Goal: Task Accomplishment & Management: Manage account settings

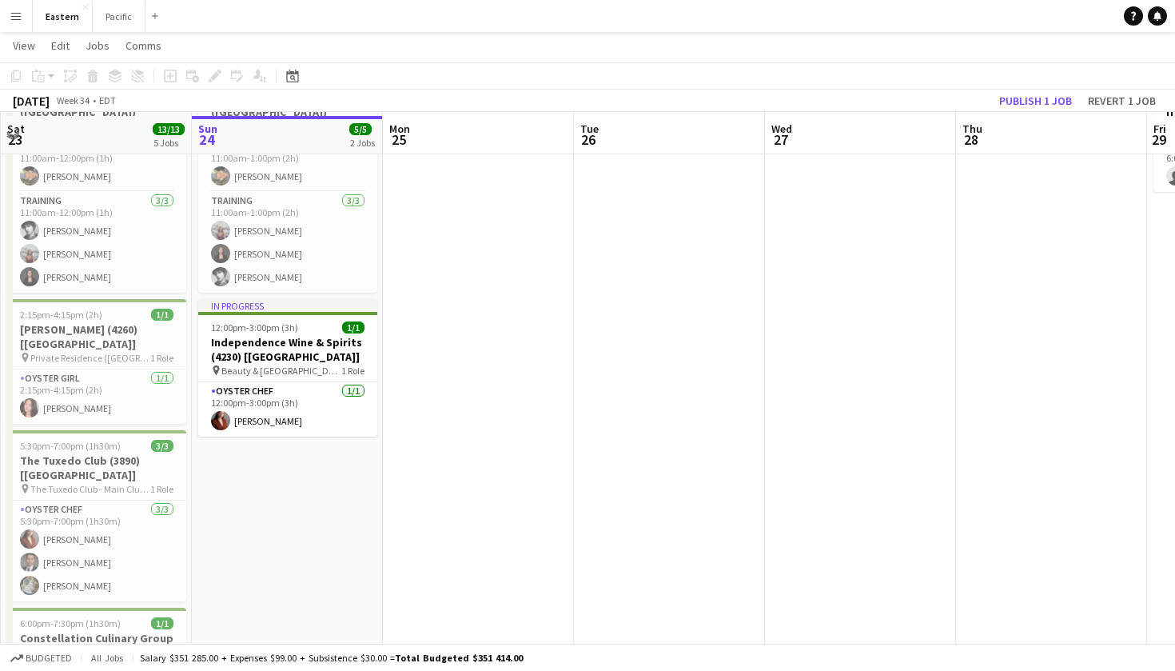
scroll to position [419, 0]
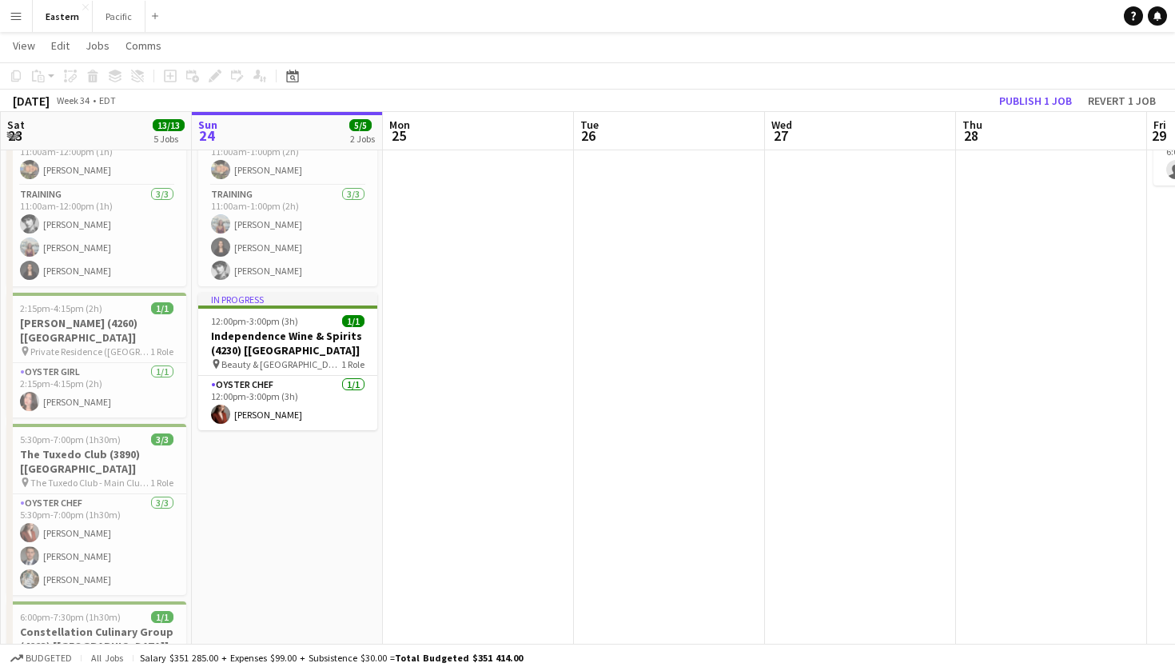
click at [15, 15] on app-icon "Menu" at bounding box center [16, 16] width 13 height 13
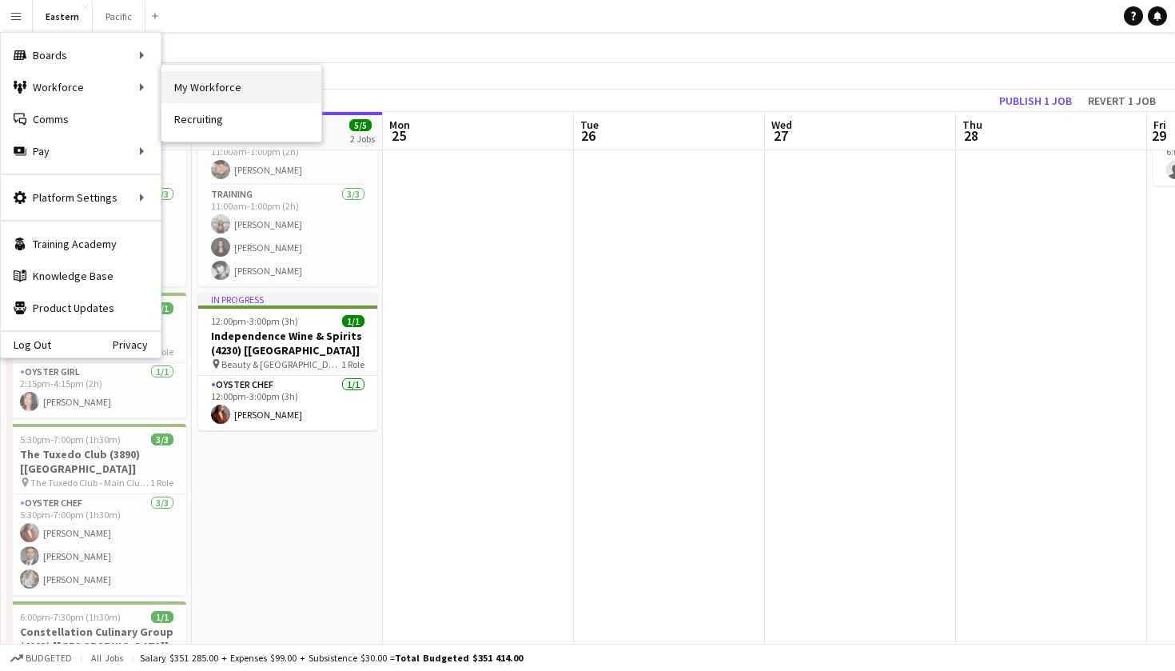
click at [199, 86] on link "My Workforce" at bounding box center [241, 87] width 160 height 32
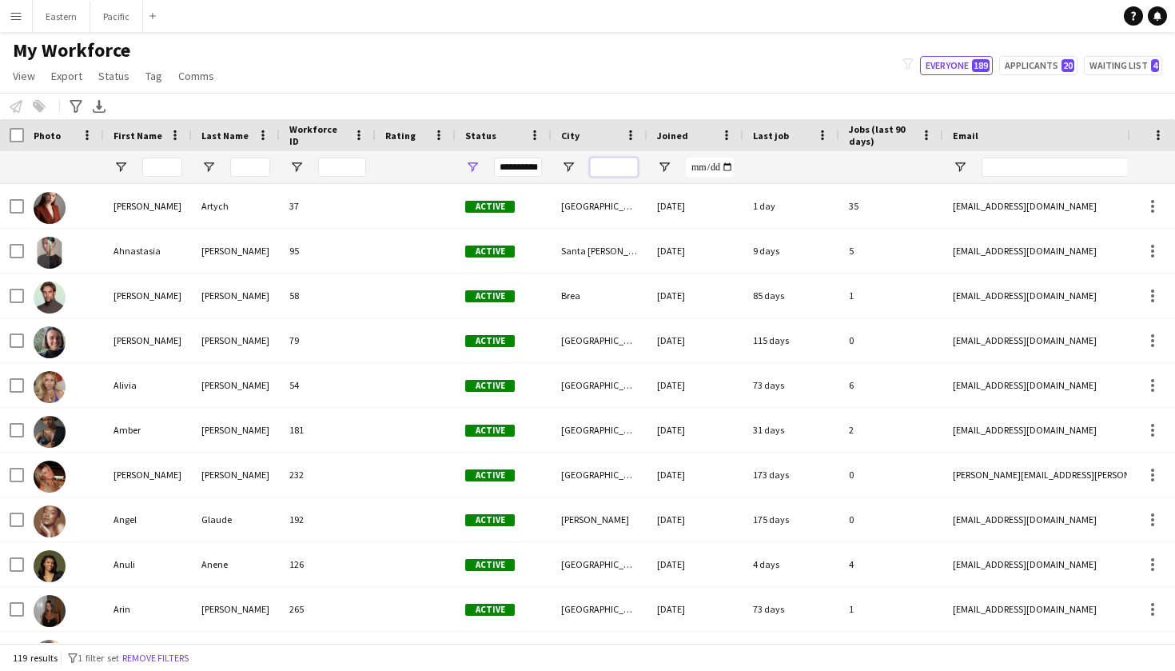
click at [602, 165] on input "City Filter Input" at bounding box center [614, 166] width 48 height 19
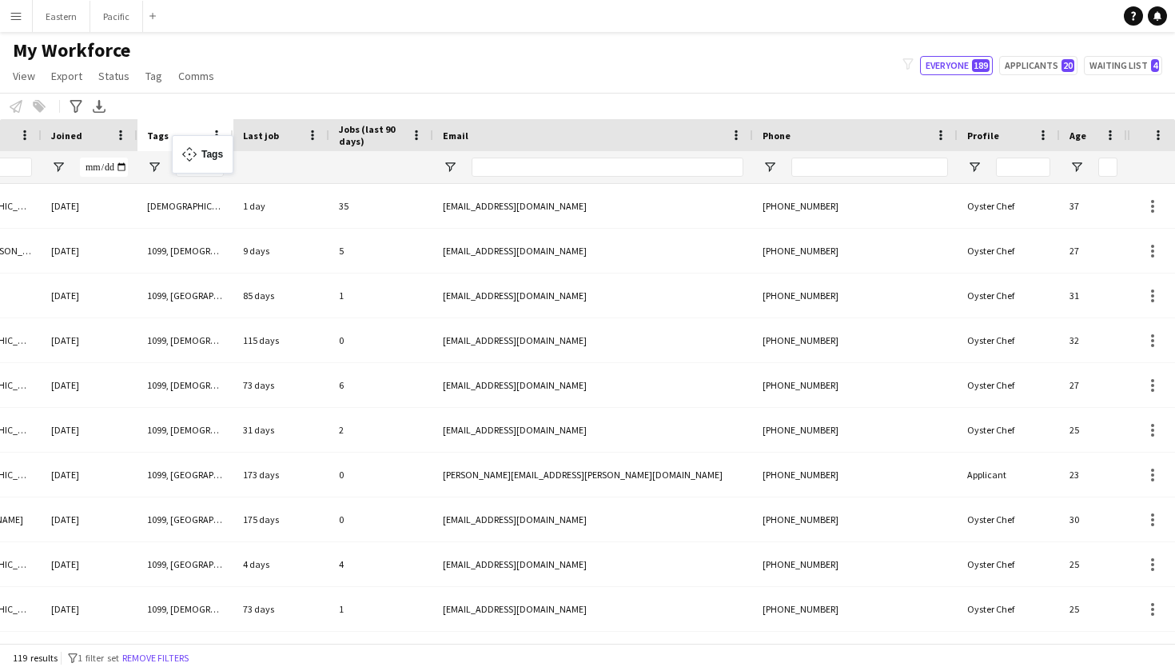
drag, startPoint x: 1076, startPoint y: 137, endPoint x: 165, endPoint y: 155, distance: 910.5
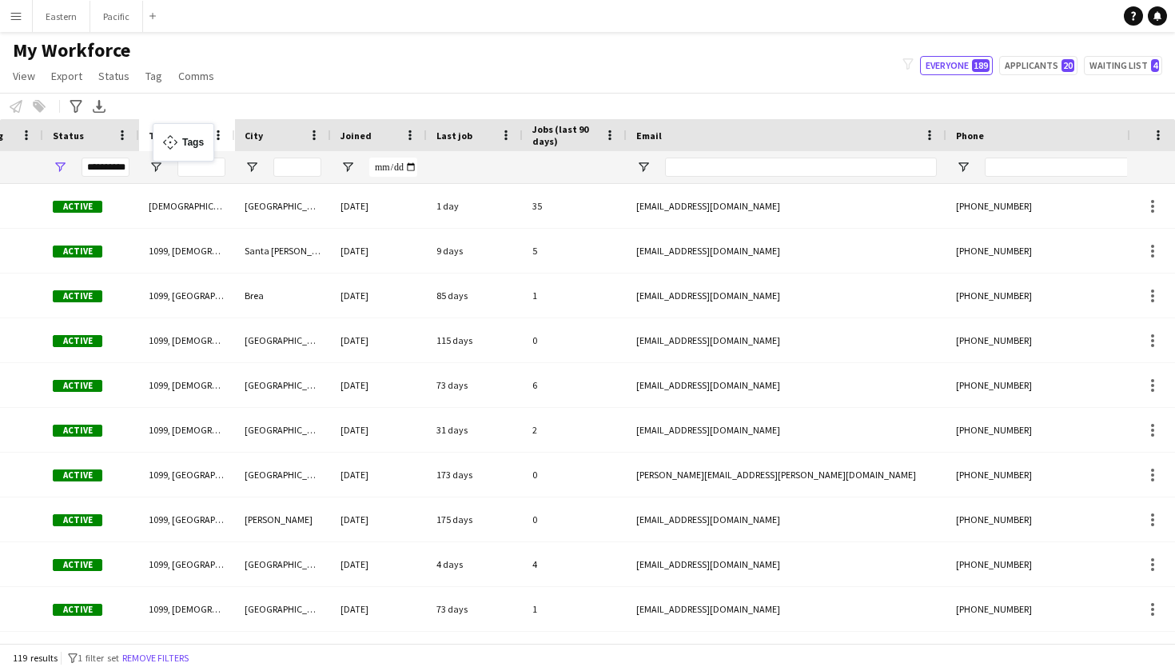
drag, startPoint x: 356, startPoint y: 132, endPoint x: 161, endPoint y: 133, distance: 195.8
click at [189, 161] on input "Tags Filter Input" at bounding box center [201, 166] width 48 height 19
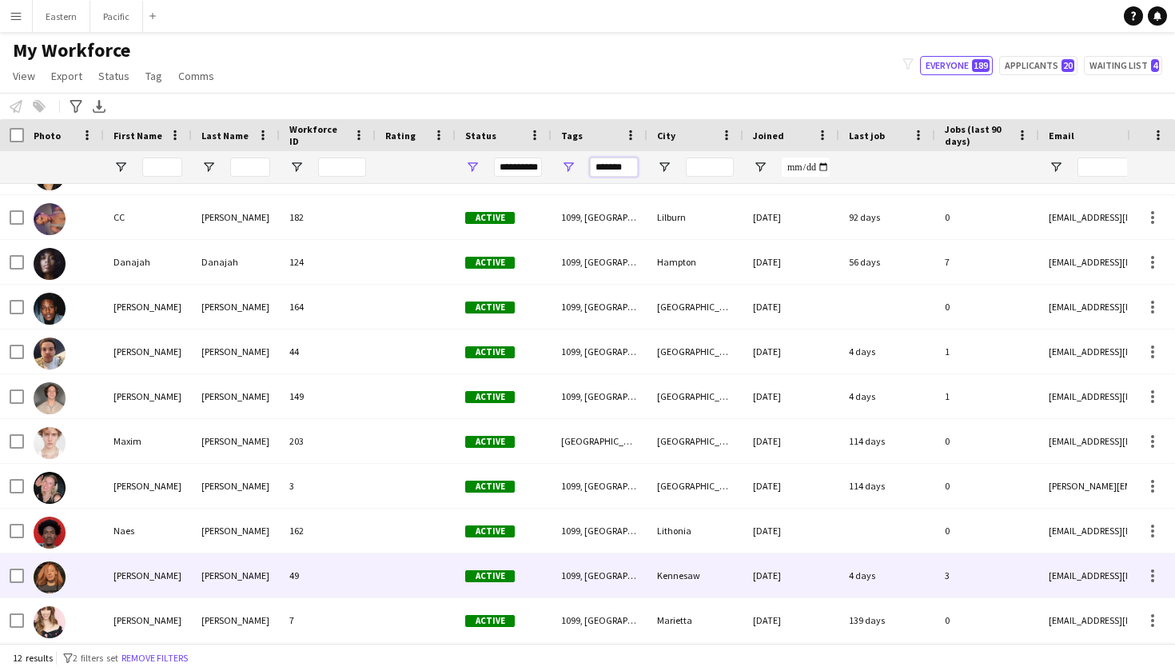
type input "*******"
click at [296, 571] on div "49" at bounding box center [328, 575] width 96 height 44
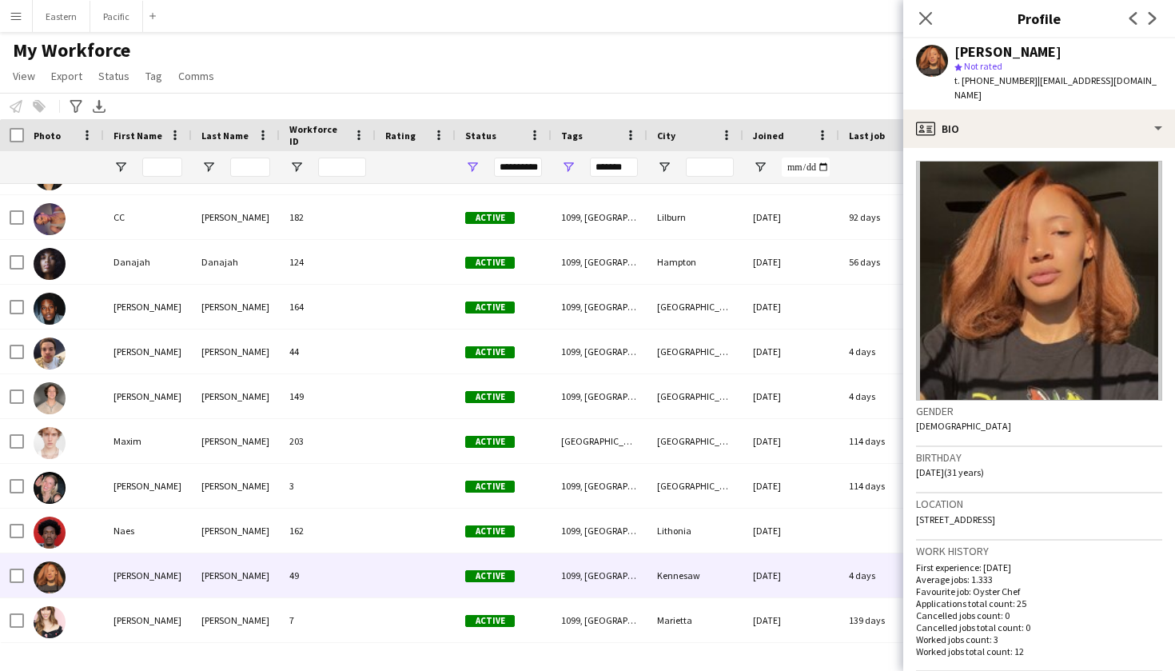
click at [950, 11] on h3 "Profile" at bounding box center [1039, 18] width 272 height 21
click at [934, 18] on app-icon "Close pop-in" at bounding box center [925, 18] width 23 height 23
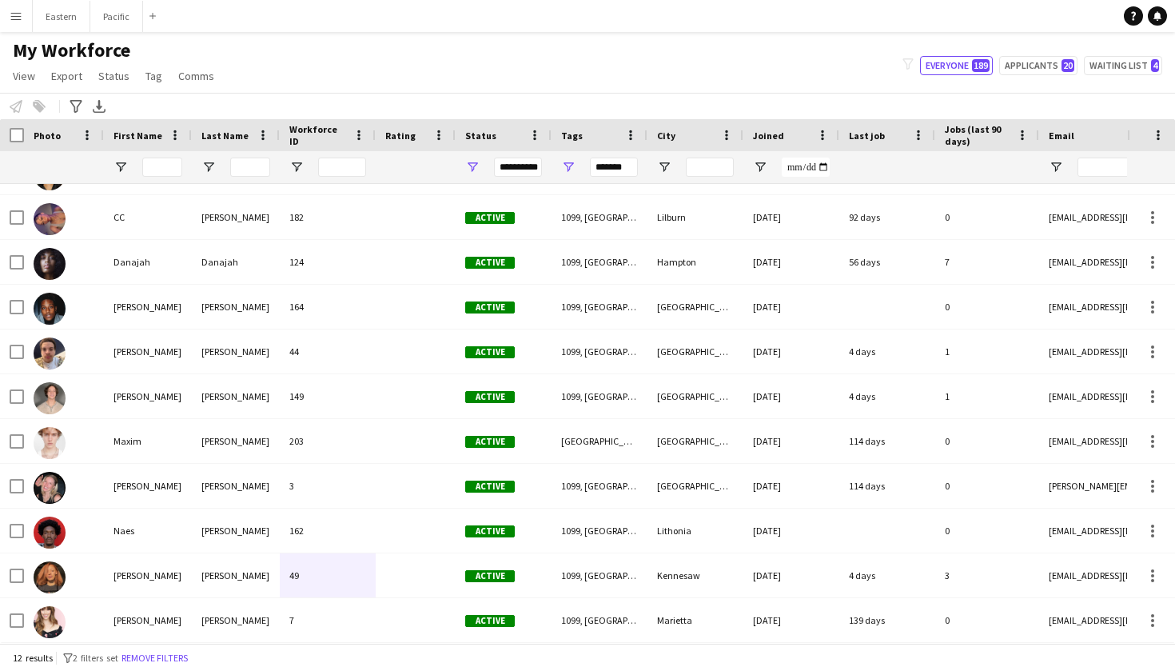
click at [28, 24] on button "Menu" at bounding box center [16, 16] width 32 height 32
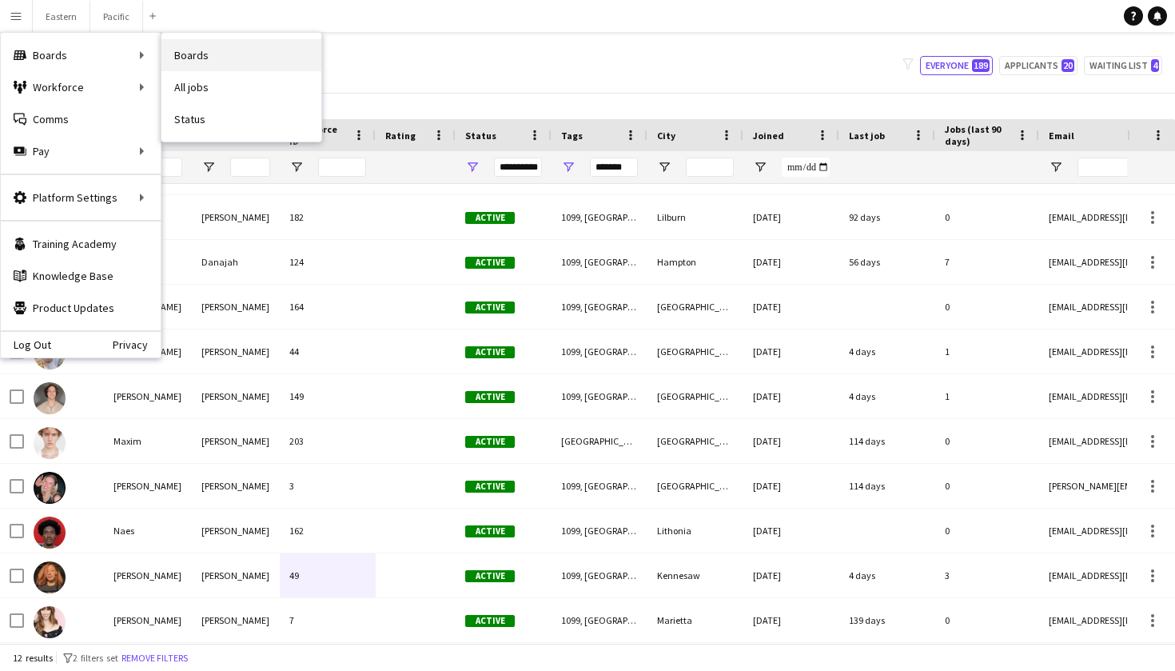
click at [230, 57] on link "Boards" at bounding box center [241, 55] width 160 height 32
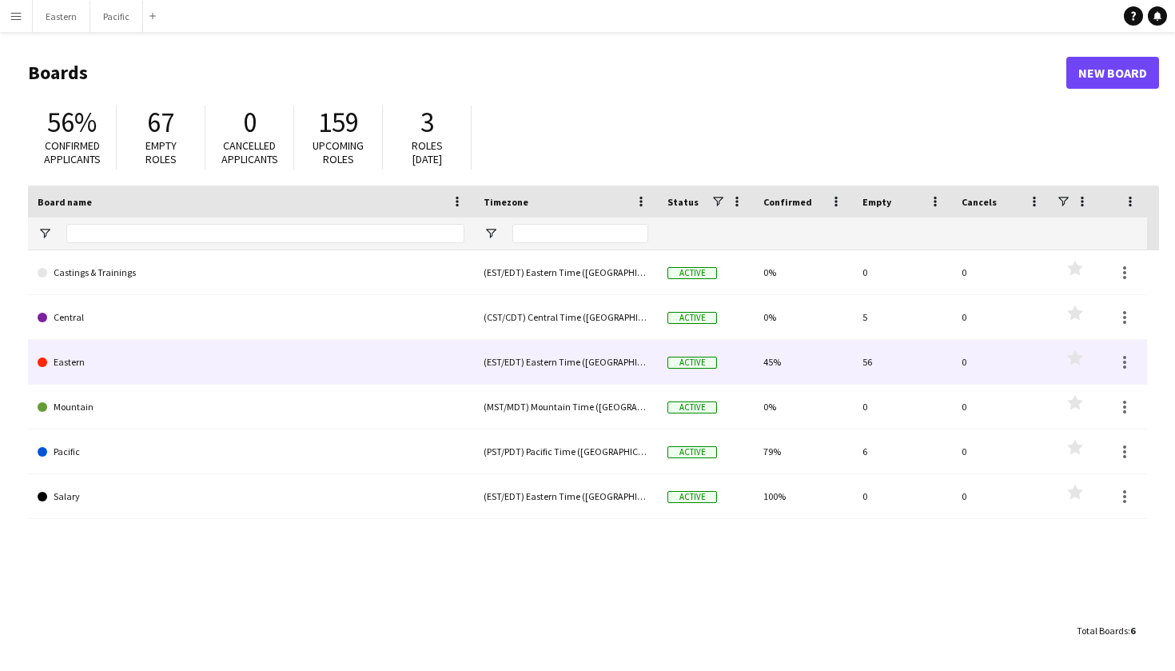
click at [132, 357] on link "Eastern" at bounding box center [251, 362] width 427 height 45
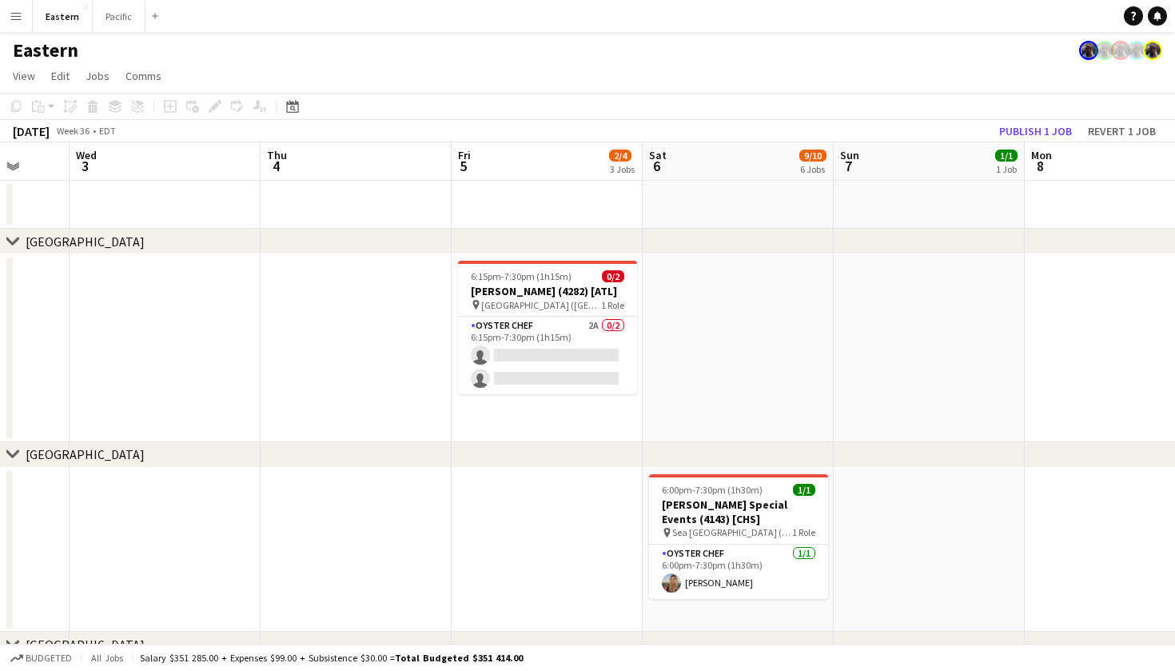
scroll to position [0, 509]
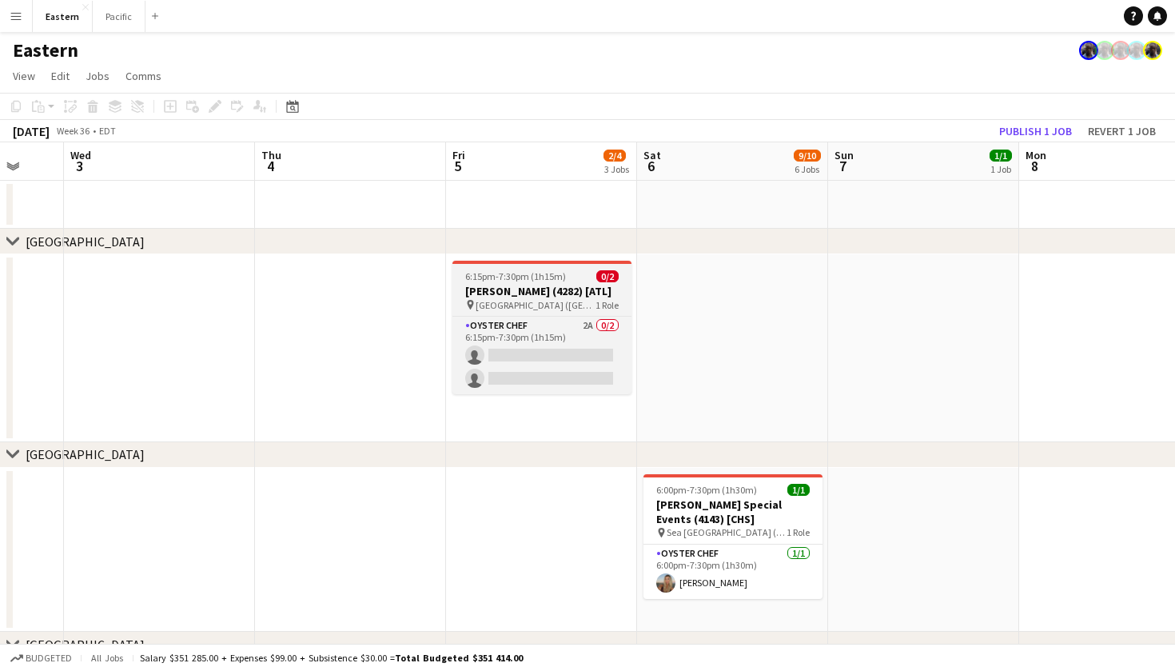
click at [546, 294] on h3 "[PERSON_NAME] (4282) [ATL]" at bounding box center [541, 291] width 179 height 14
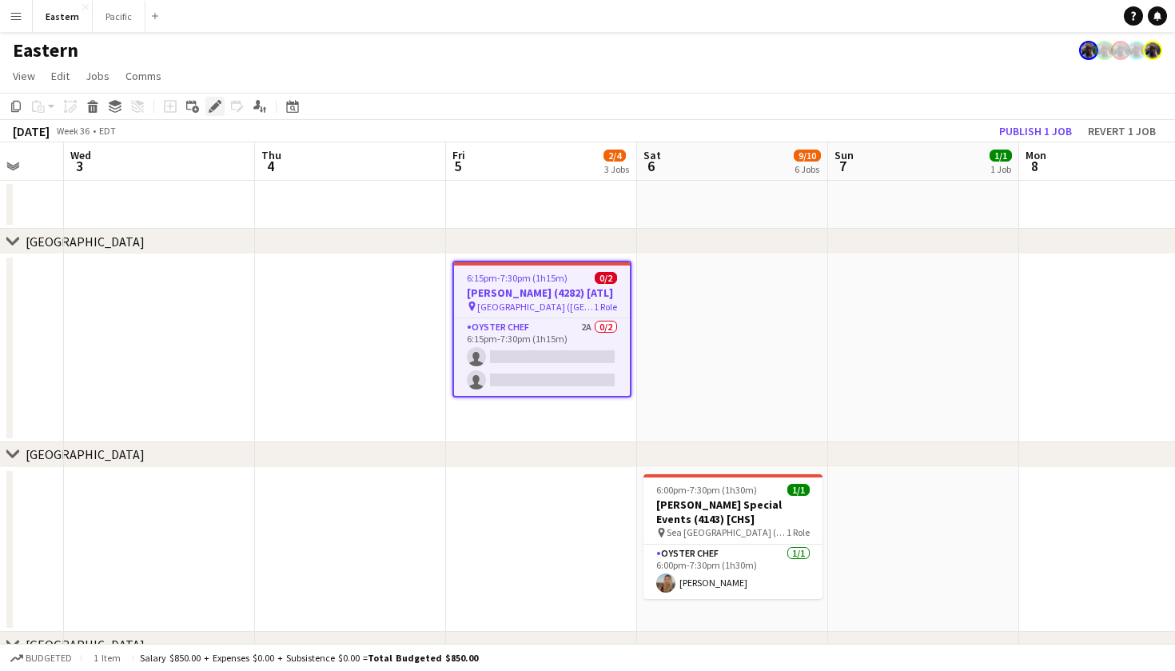
click at [211, 104] on icon "Edit" at bounding box center [215, 106] width 13 height 13
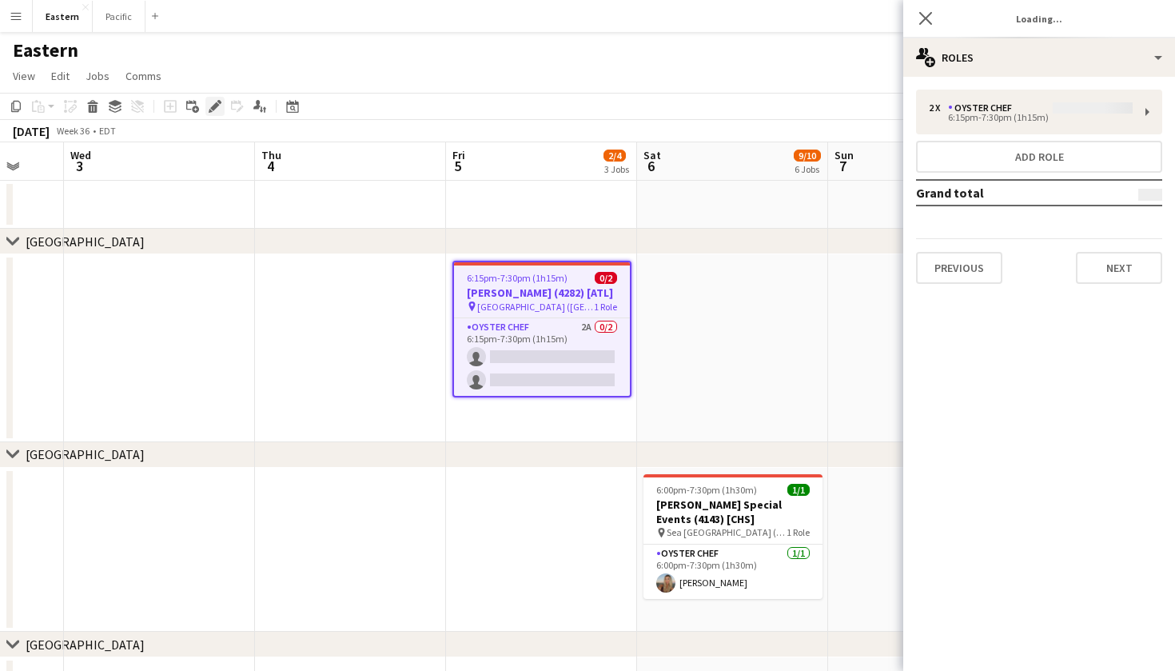
type input "**********"
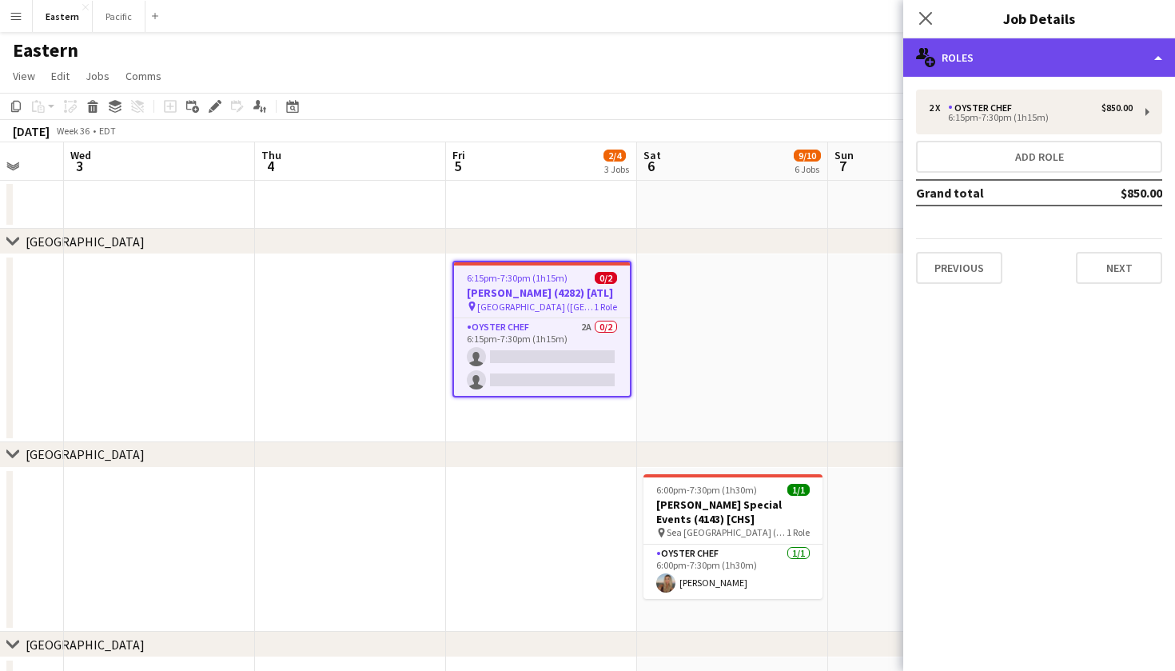
click at [1038, 65] on div "multiple-users-add Roles" at bounding box center [1039, 57] width 272 height 38
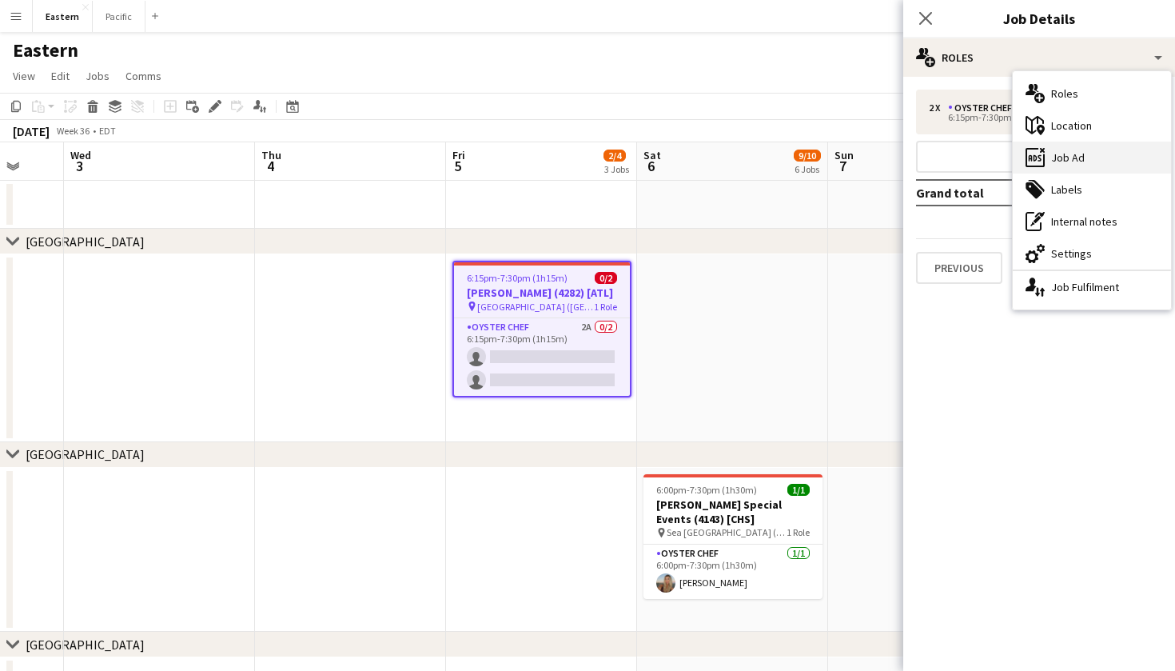
click at [1066, 161] on div "ads-window Job Ad" at bounding box center [1092, 157] width 158 height 32
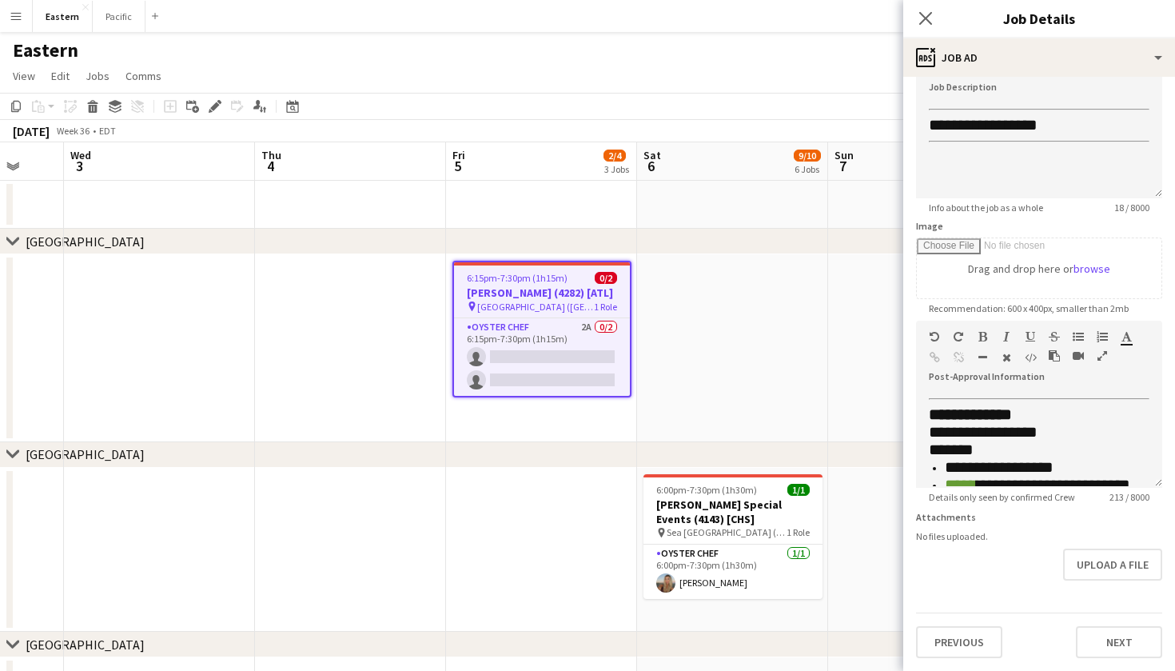
scroll to position [0, 0]
click at [934, 20] on app-icon "Close pop-in" at bounding box center [925, 18] width 23 height 23
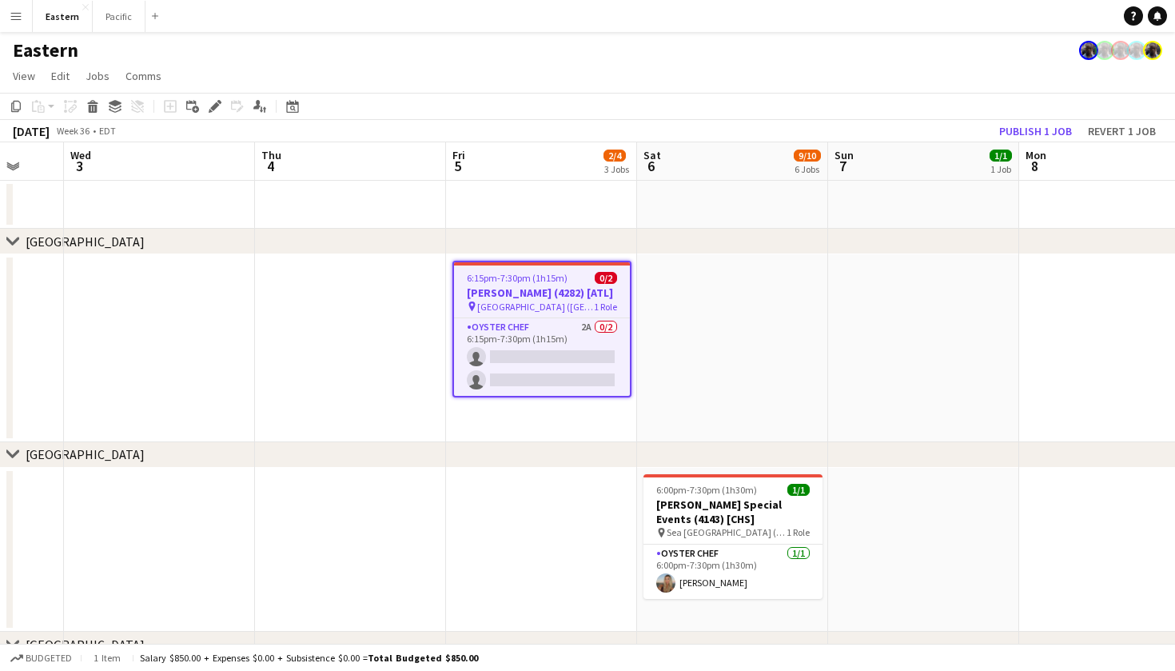
click at [555, 280] on span "6:15pm-7:30pm (1h15m)" at bounding box center [517, 278] width 101 height 12
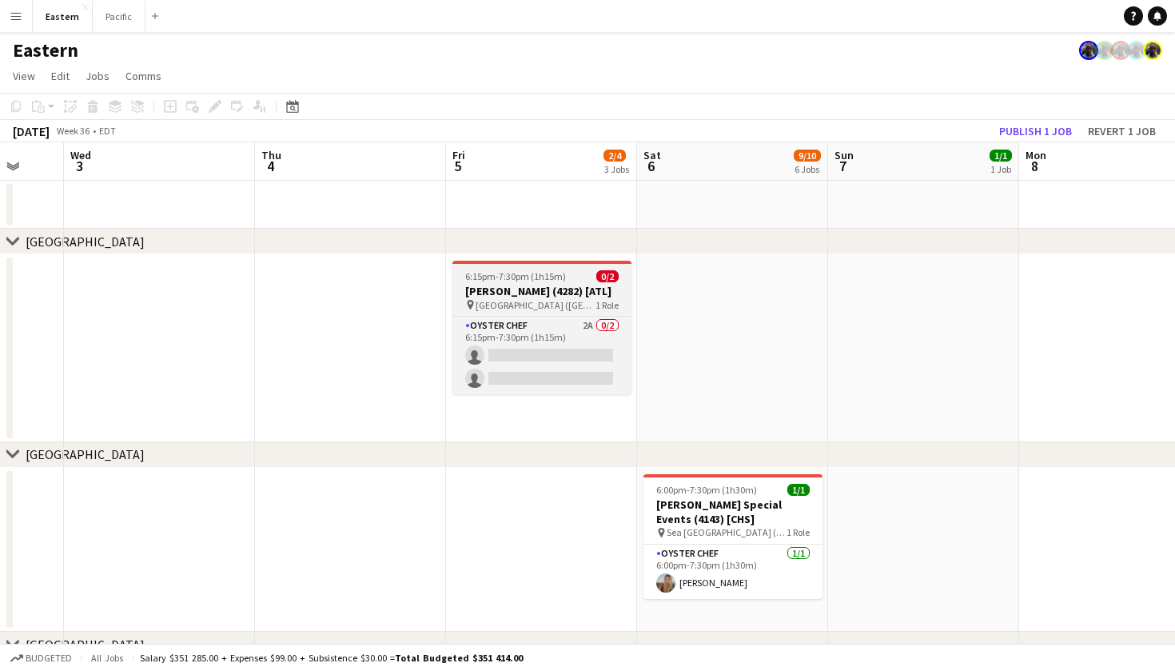
click at [568, 293] on h3 "[PERSON_NAME] (4282) [ATL]" at bounding box center [541, 291] width 179 height 14
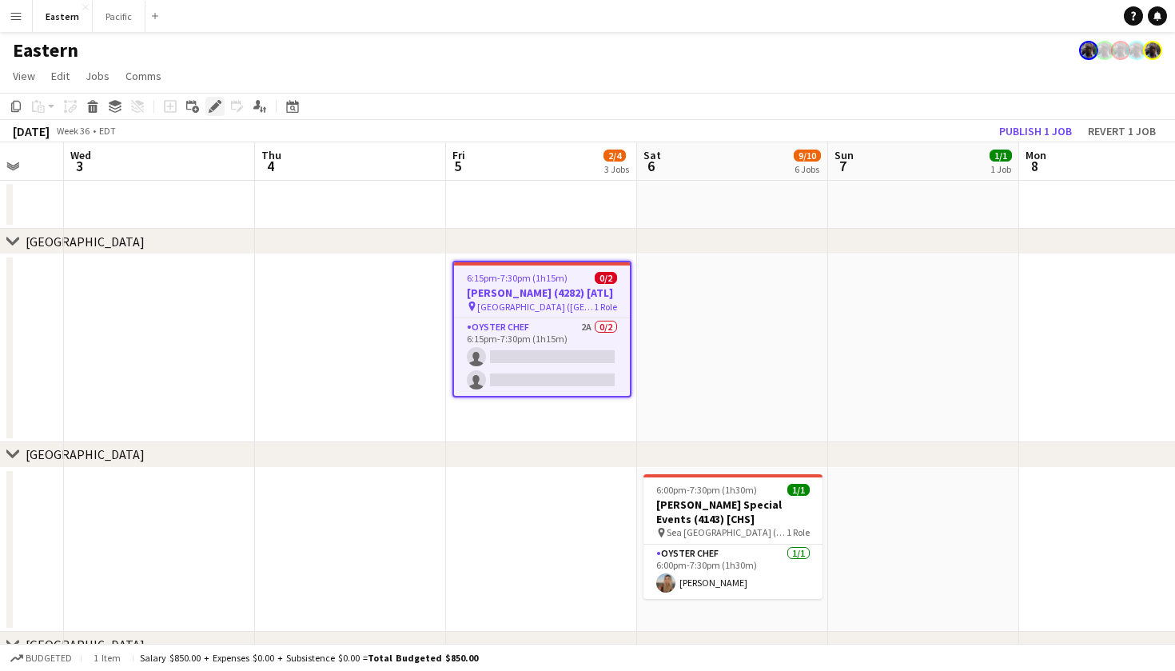
click at [220, 106] on icon "Edit" at bounding box center [215, 106] width 13 height 13
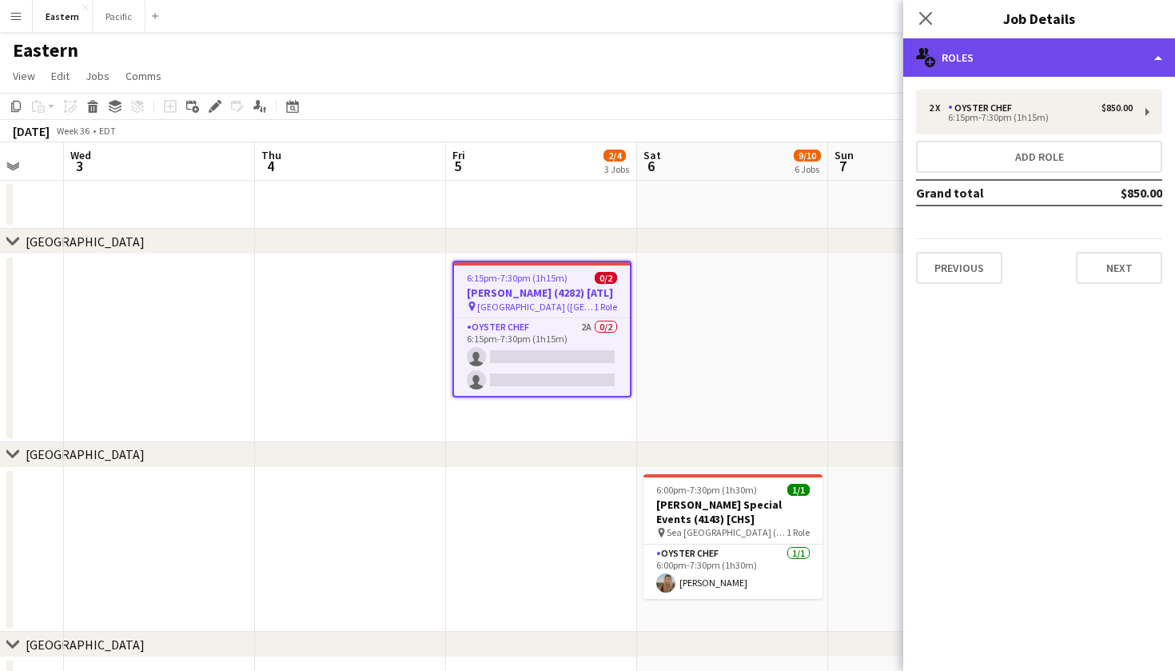
click at [1137, 68] on div "multiple-users-add Roles" at bounding box center [1039, 57] width 272 height 38
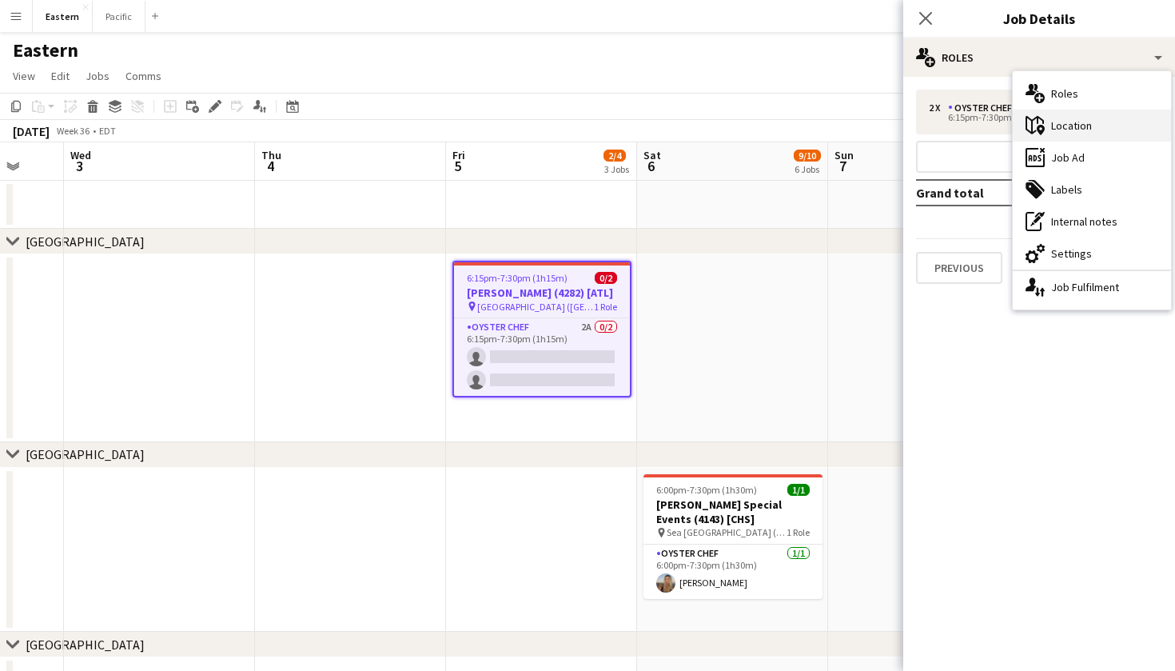
click at [1120, 133] on div "maps-pin-1 Location" at bounding box center [1092, 125] width 158 height 32
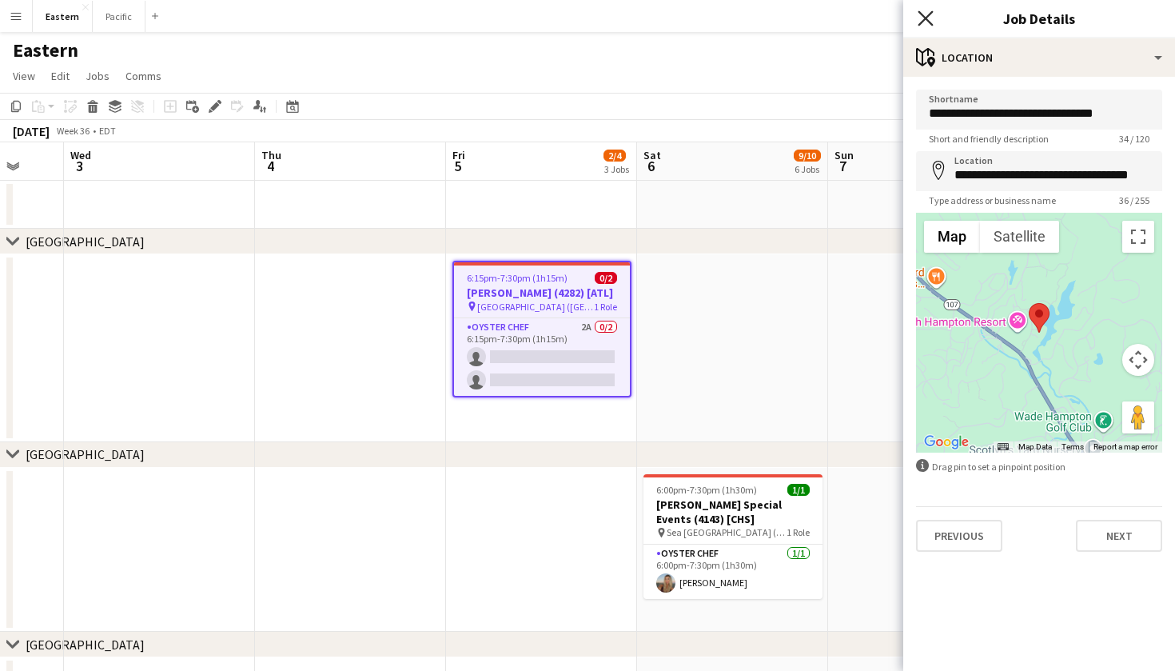
click at [925, 14] on icon "Close pop-in" at bounding box center [925, 17] width 15 height 15
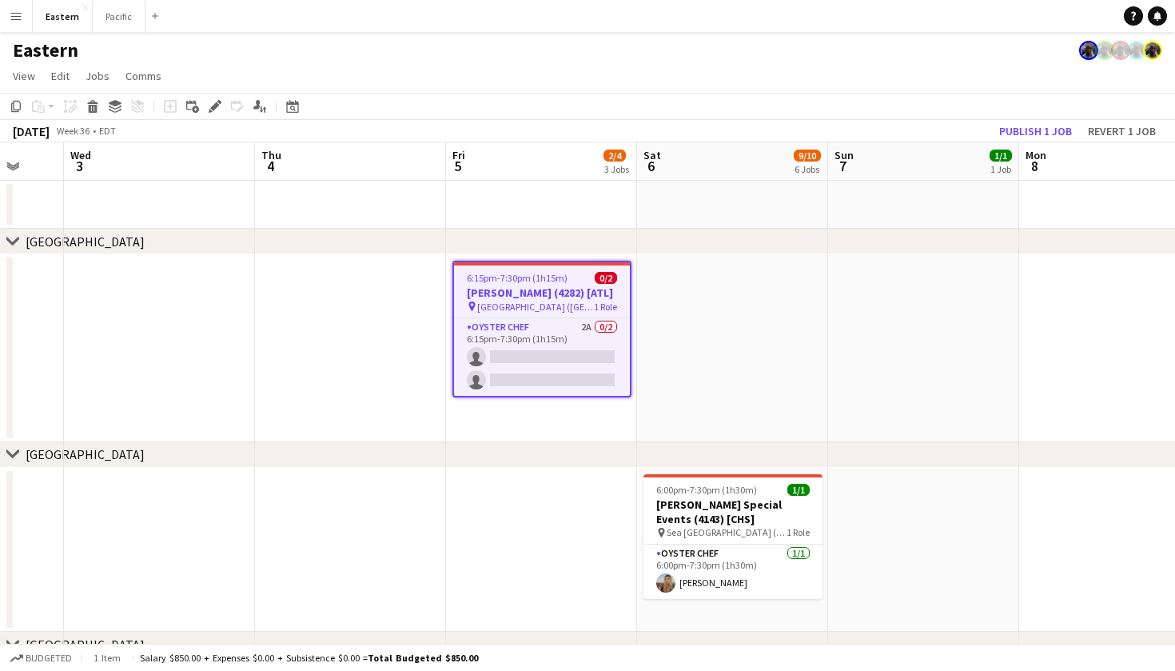
click at [575, 262] on div at bounding box center [542, 263] width 176 height 3
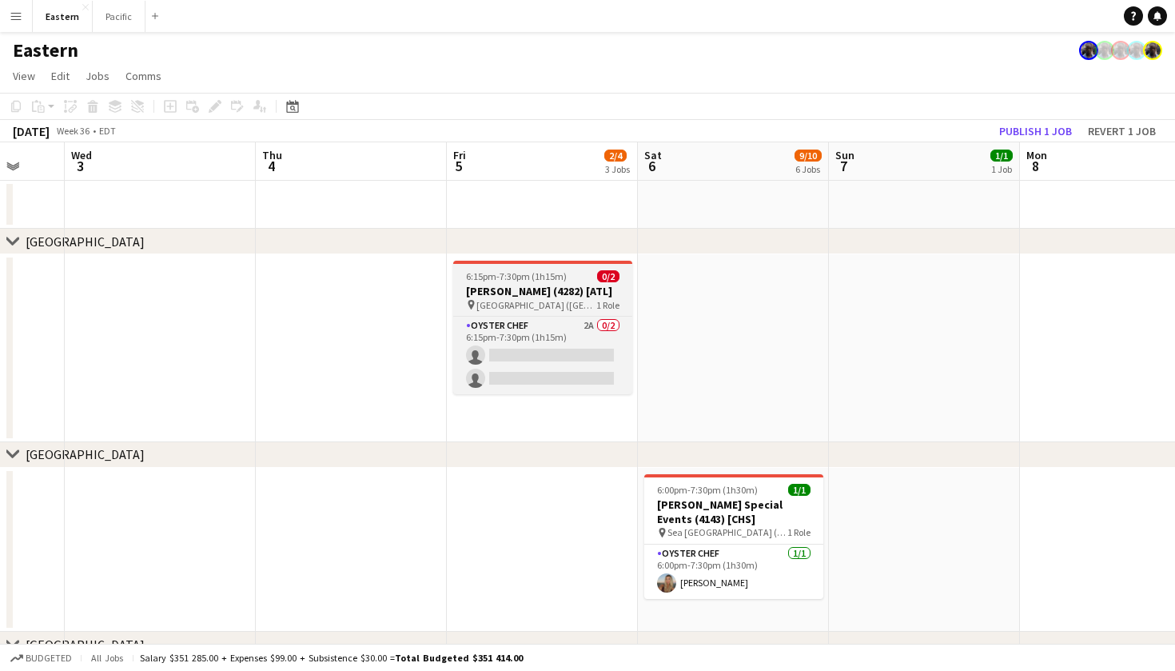
click at [625, 298] on h3 "[PERSON_NAME] (4282) [ATL]" at bounding box center [542, 291] width 179 height 14
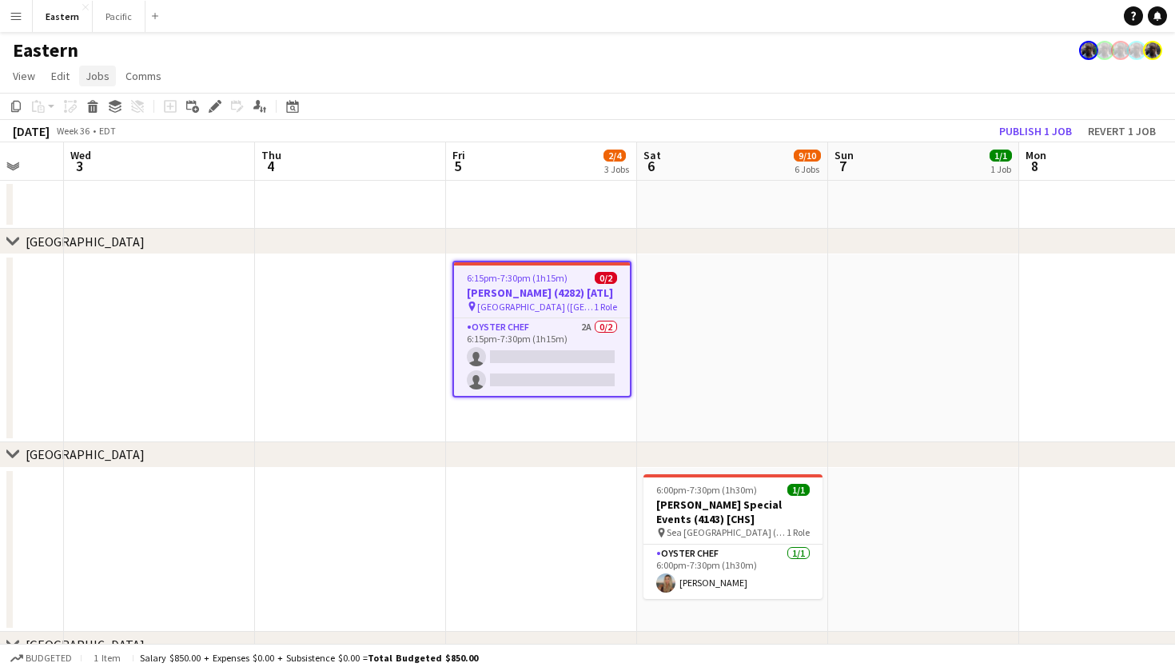
click at [100, 74] on span "Jobs" at bounding box center [98, 76] width 24 height 14
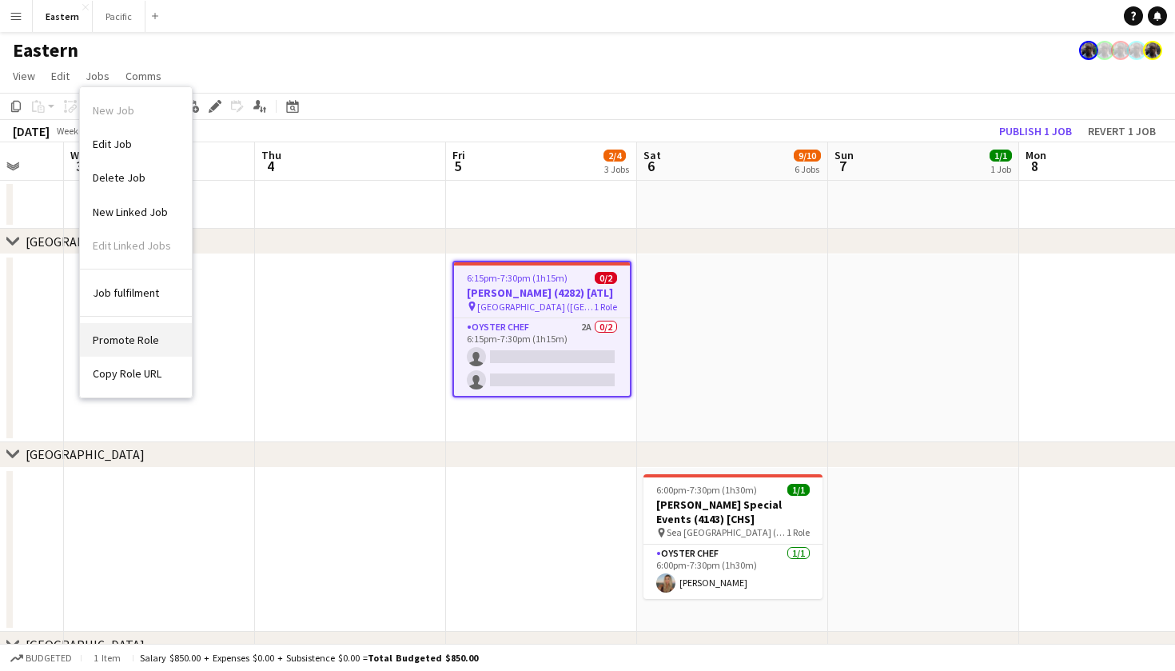
click at [149, 331] on link "Promote Role" at bounding box center [136, 340] width 112 height 34
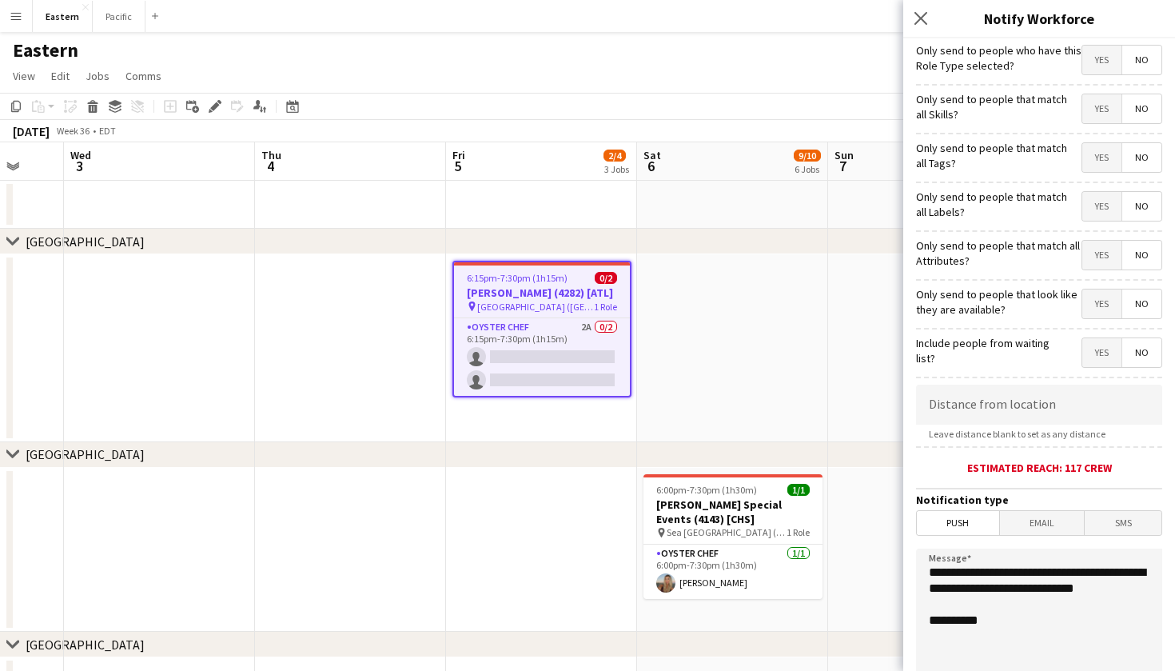
click at [1105, 158] on span "Yes" at bounding box center [1101, 157] width 39 height 29
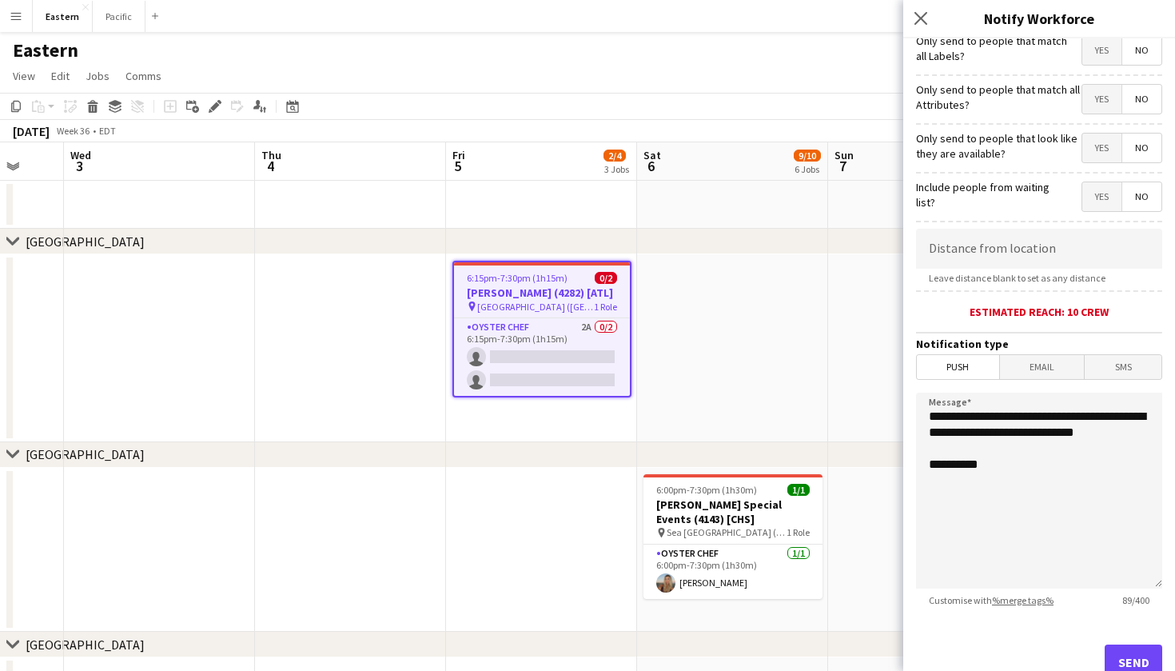
scroll to position [160, 0]
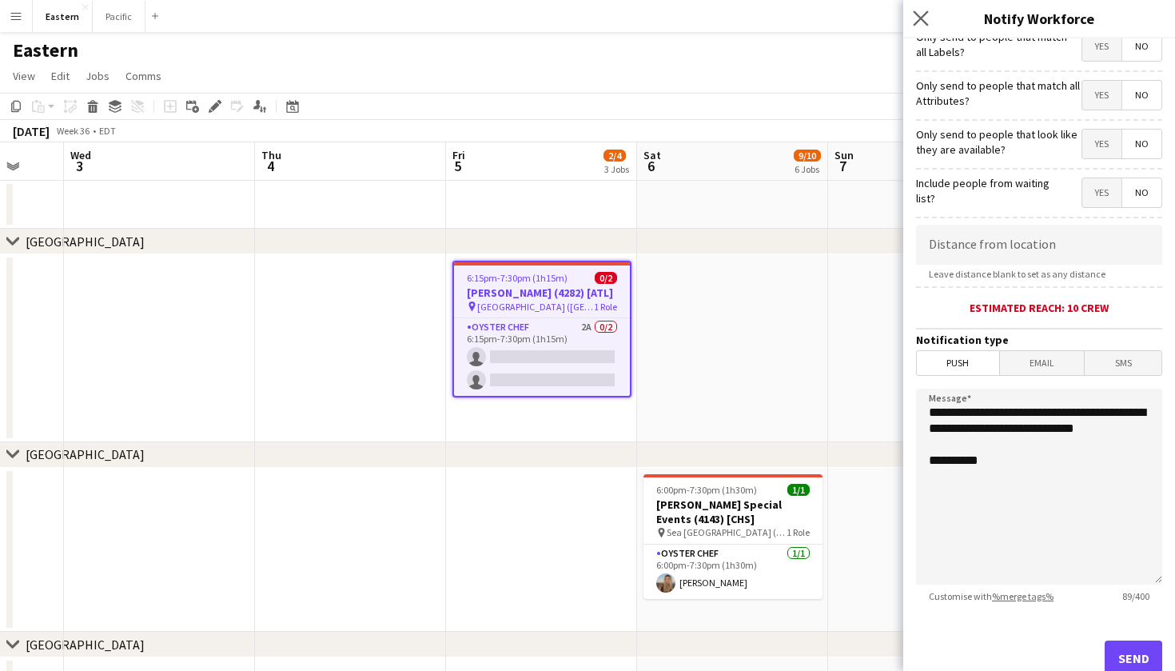
click at [930, 19] on app-icon "Close pop-in" at bounding box center [921, 18] width 23 height 23
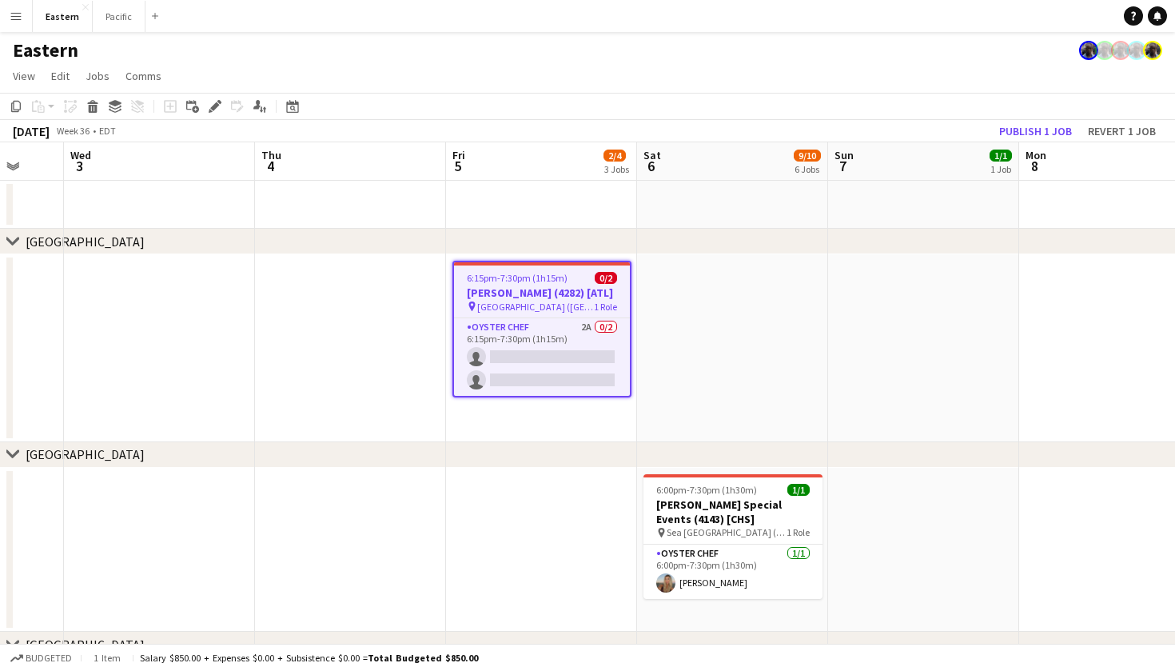
click at [563, 300] on h3 "[PERSON_NAME] (4282) [ATL]" at bounding box center [542, 292] width 176 height 14
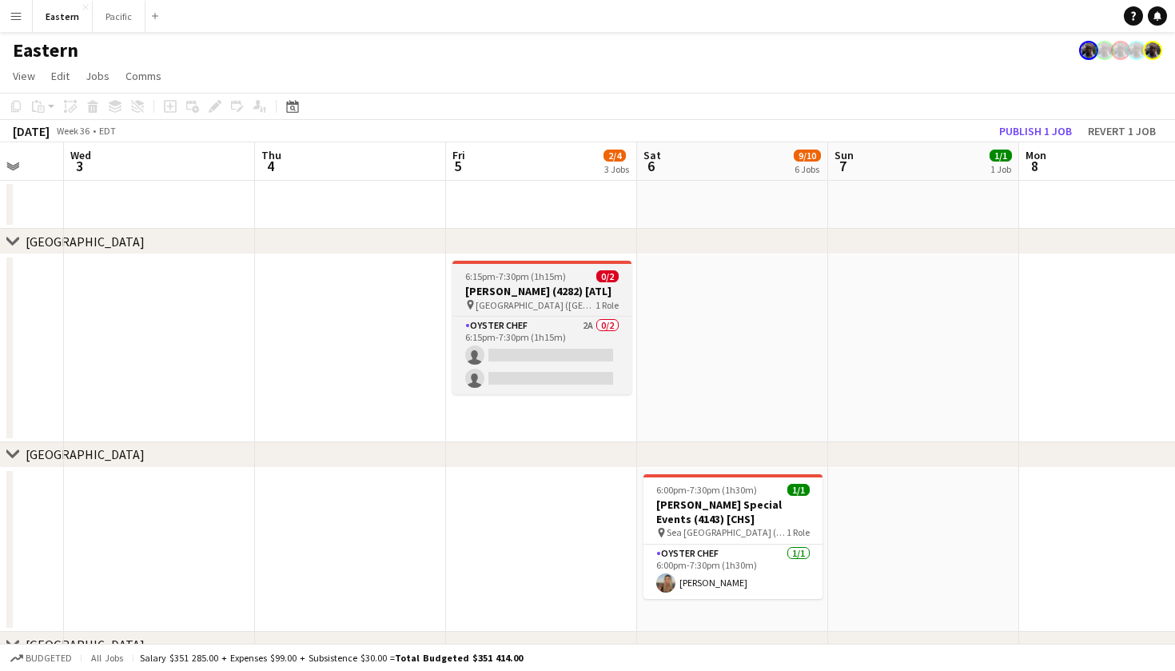
click at [563, 298] on h3 "[PERSON_NAME] (4282) [ATL]" at bounding box center [541, 291] width 179 height 14
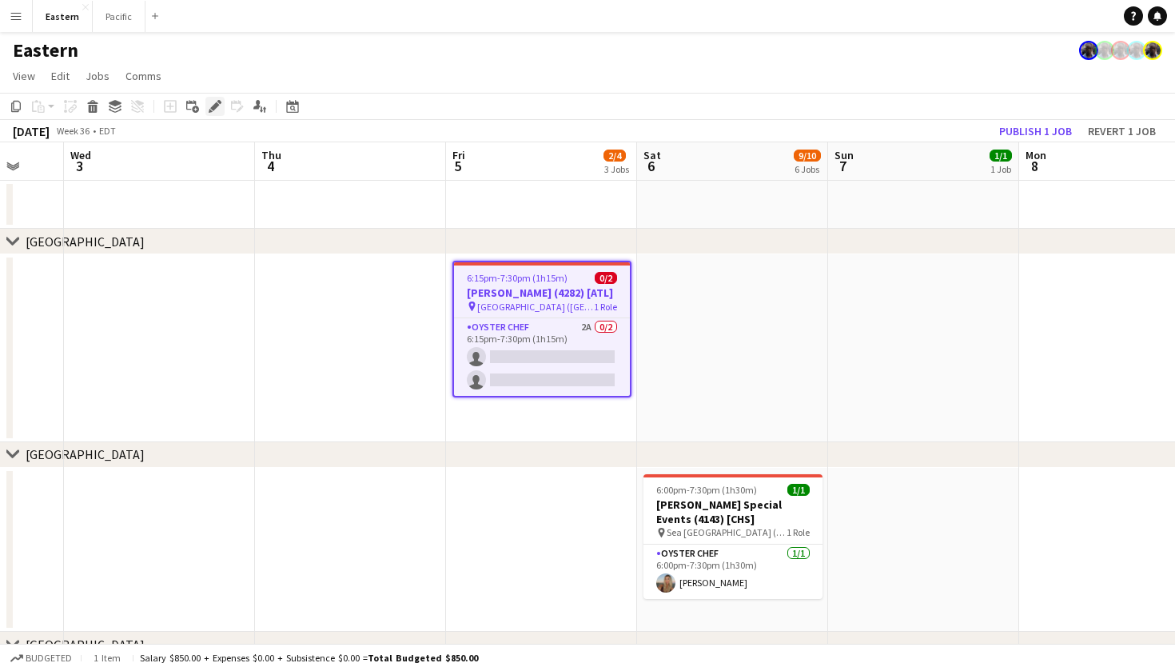
click at [220, 110] on icon "Edit" at bounding box center [215, 106] width 13 height 13
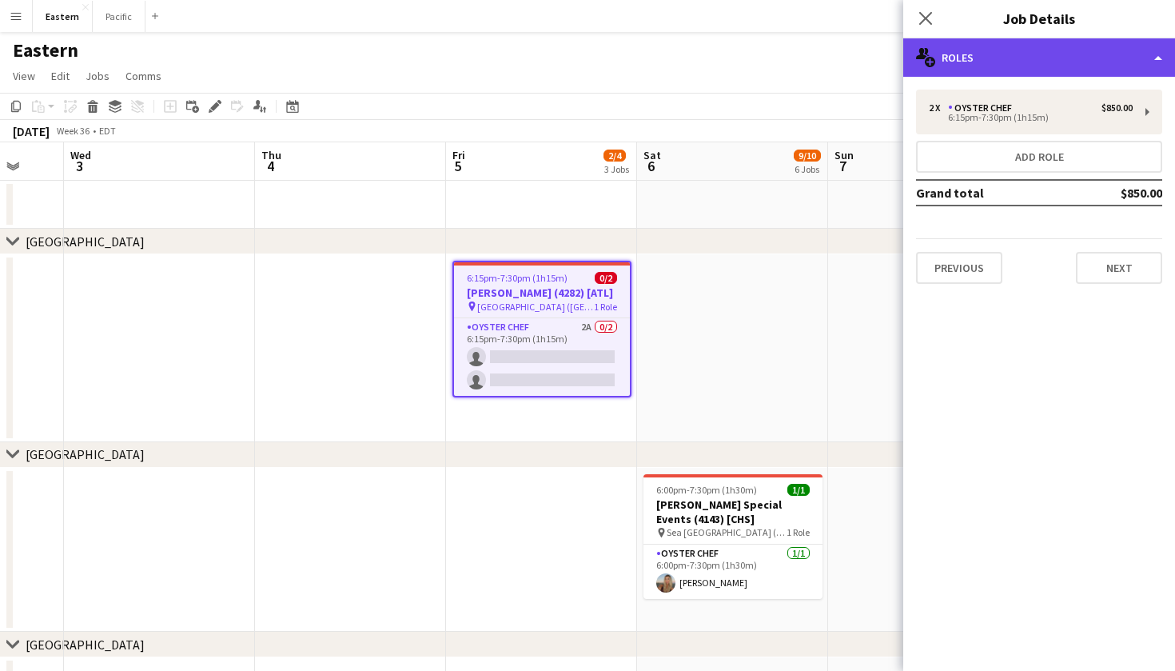
click at [1089, 67] on div "multiple-users-add Roles" at bounding box center [1039, 57] width 272 height 38
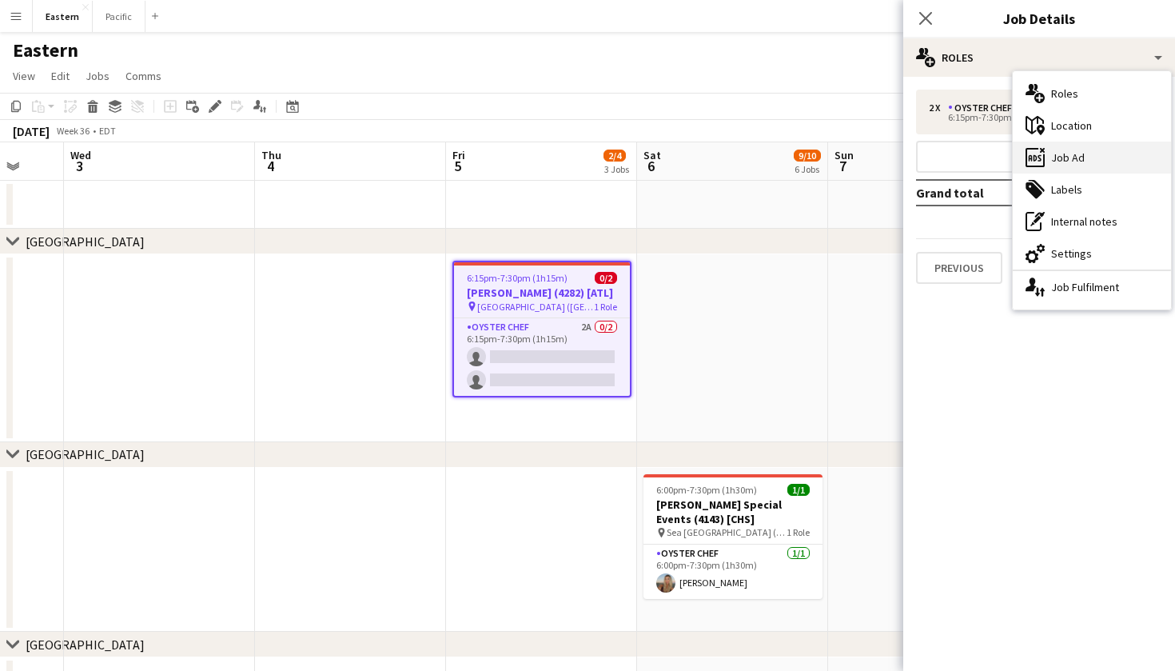
click at [1077, 164] on div "ads-window Job Ad" at bounding box center [1092, 157] width 158 height 32
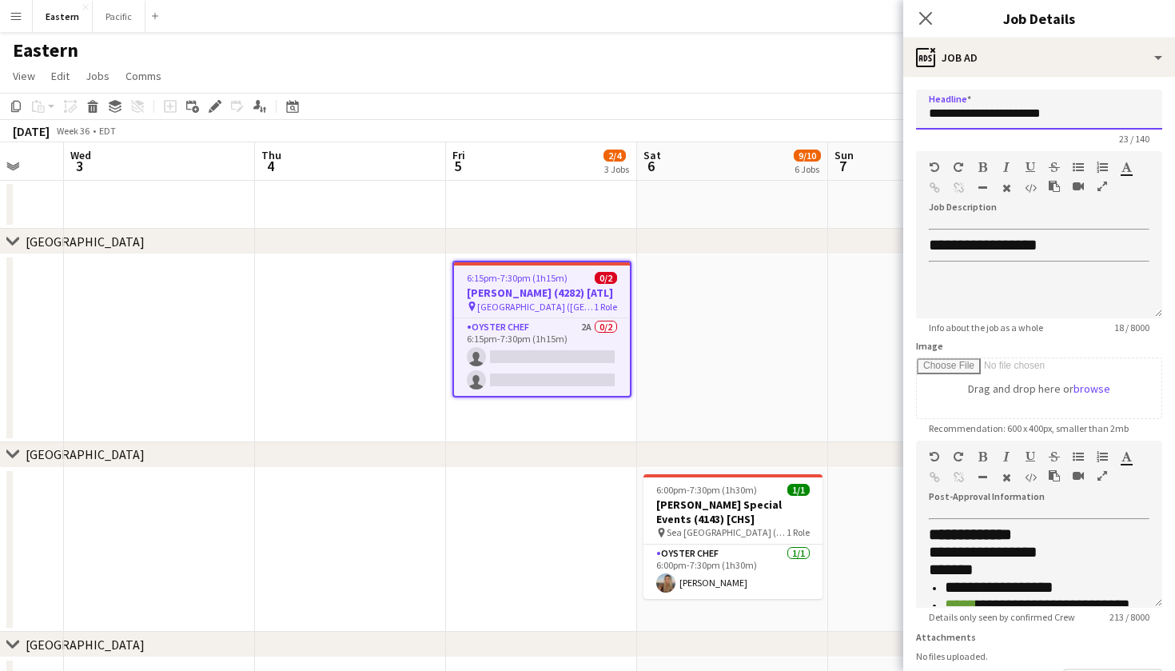
drag, startPoint x: 1085, startPoint y: 108, endPoint x: 910, endPoint y: 109, distance: 175.0
click at [910, 109] on form "**********" at bounding box center [1039, 434] width 272 height 688
click at [926, 15] on icon "Close pop-in" at bounding box center [925, 17] width 15 height 15
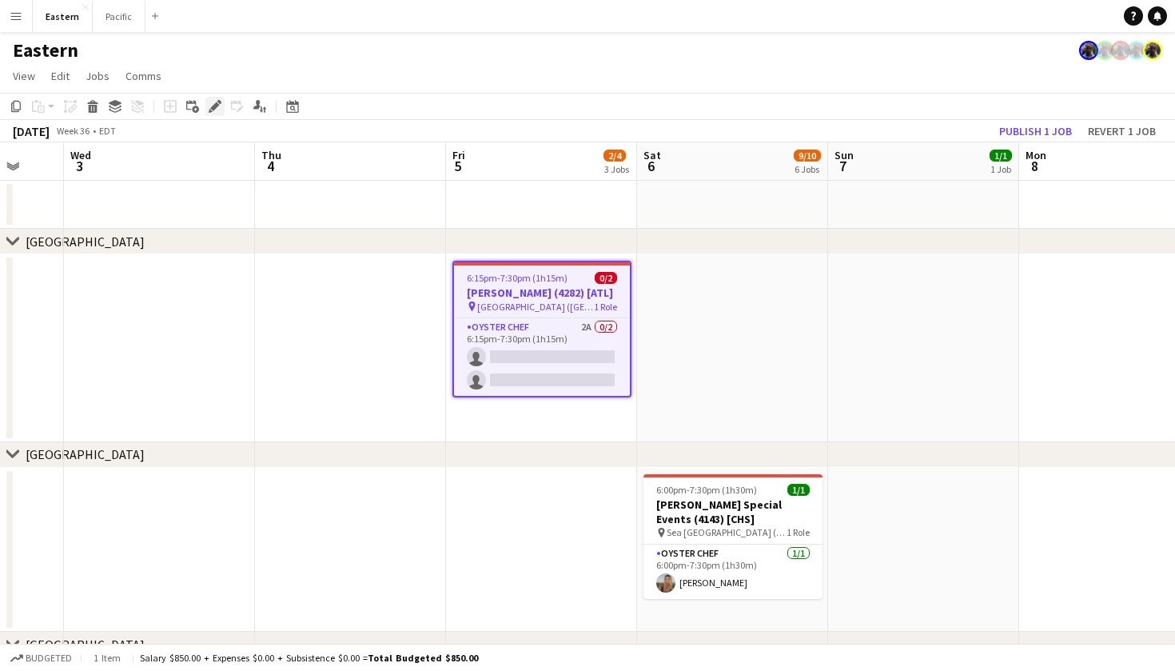
click at [217, 108] on icon "Edit" at bounding box center [215, 106] width 13 height 13
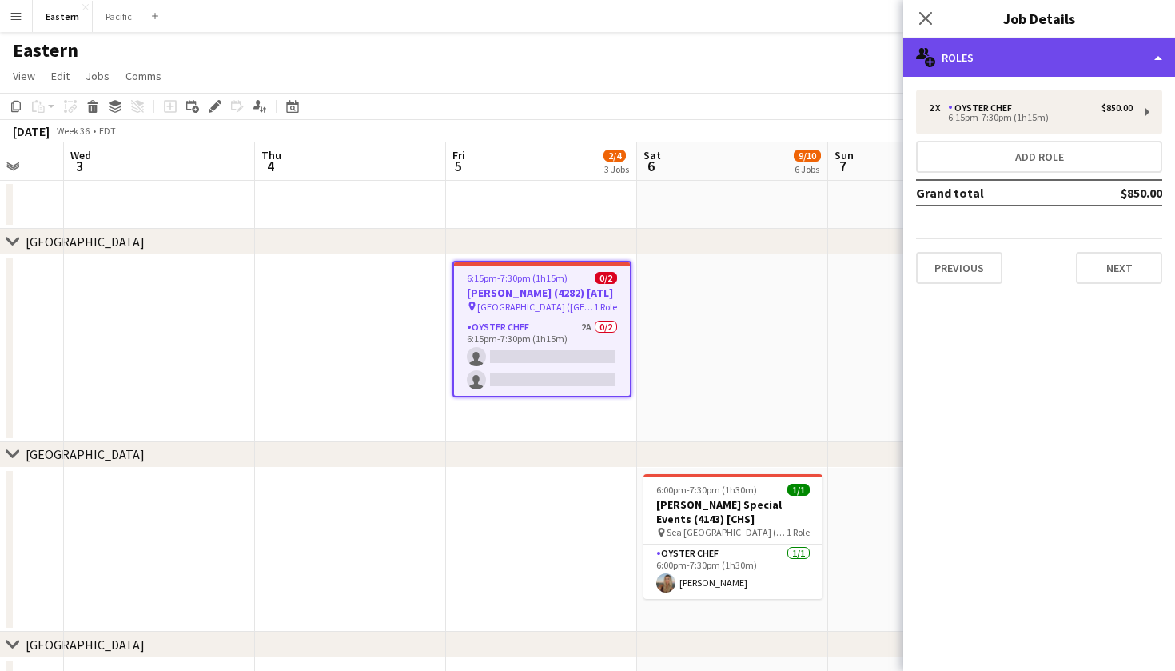
click at [1026, 70] on div "multiple-users-add Roles" at bounding box center [1039, 57] width 272 height 38
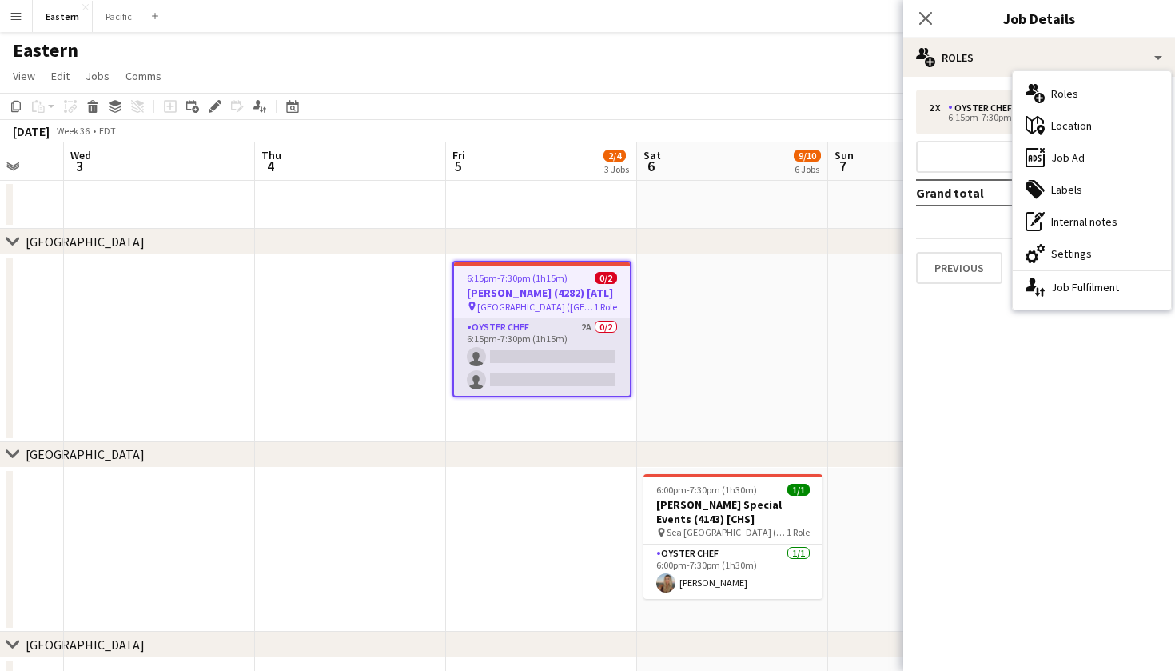
click at [502, 356] on app-card-role "Oyster Chef 2A 0/2 6:15pm-7:30pm (1h15m) single-neutral-actions single-neutral-…" at bounding box center [542, 357] width 176 height 78
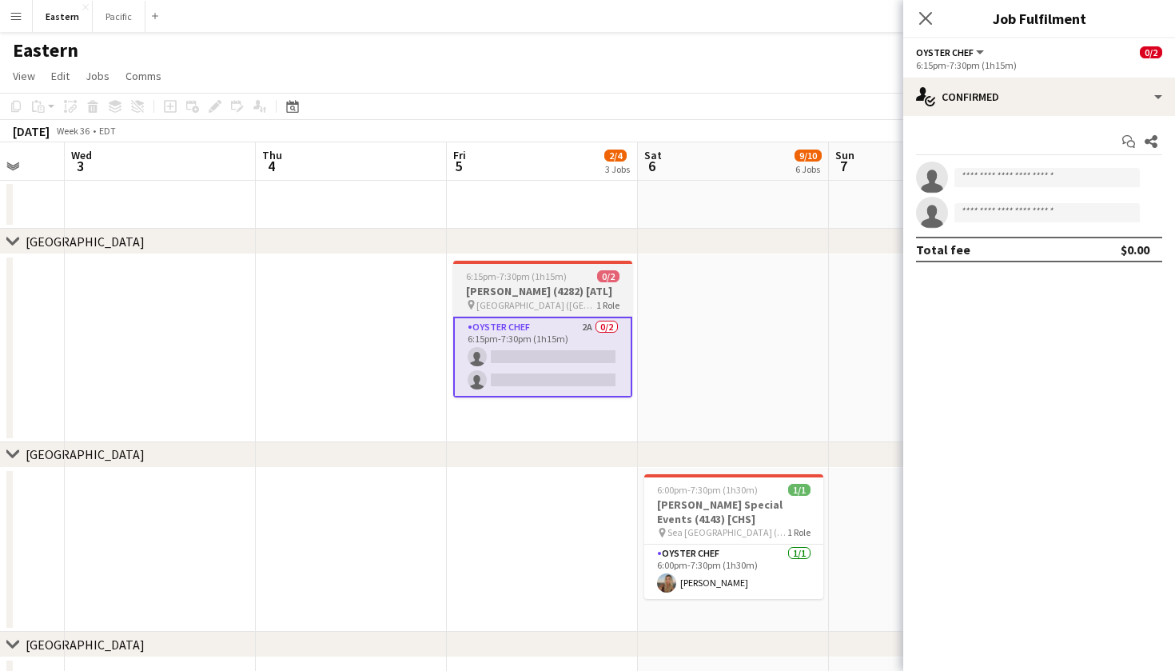
click at [575, 298] on h3 "[PERSON_NAME] (4282) [ATL]" at bounding box center [542, 291] width 179 height 14
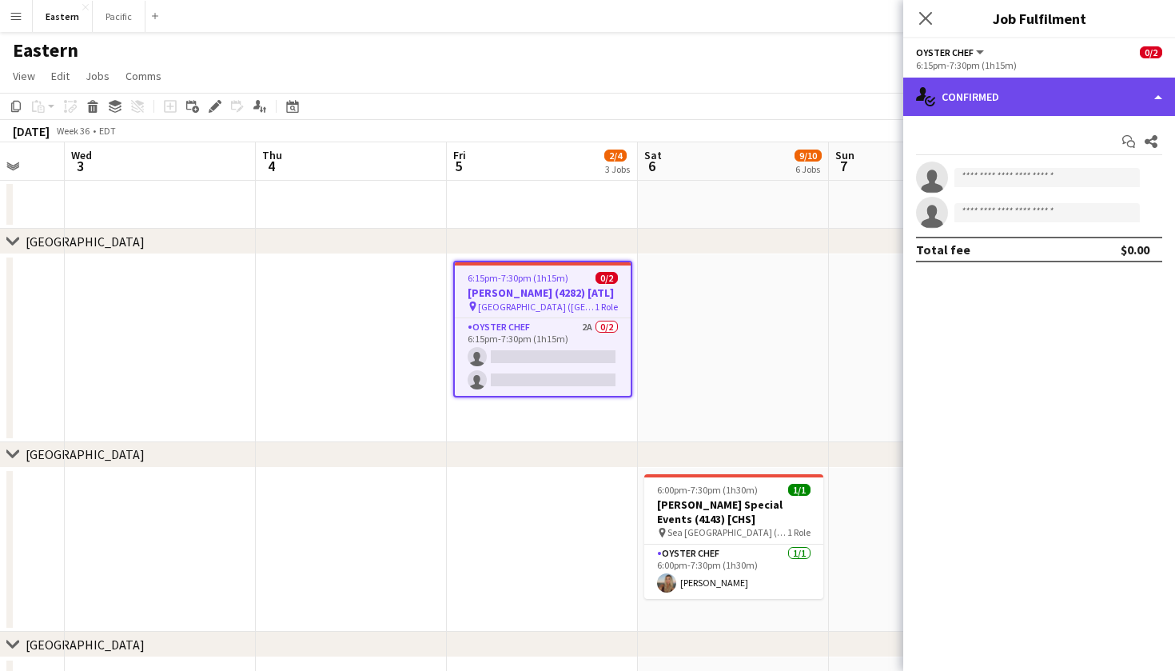
click at [1038, 88] on div "single-neutral-actions-check-2 Confirmed" at bounding box center [1039, 97] width 272 height 38
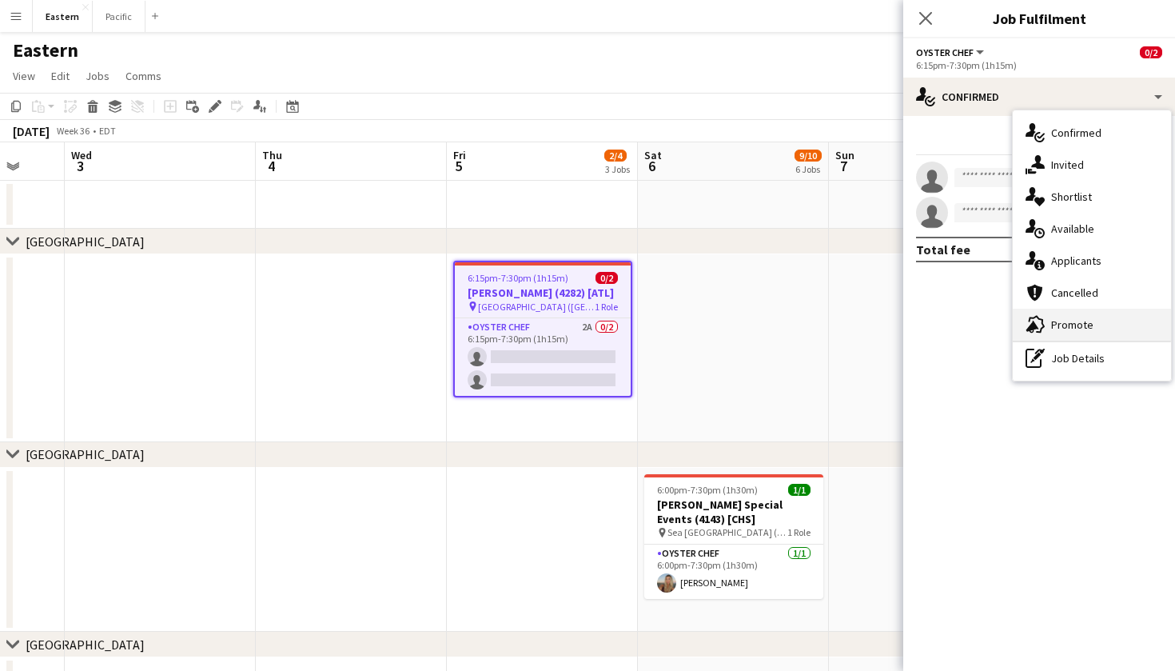
click at [1085, 313] on div "advertising-megaphone Promote" at bounding box center [1092, 325] width 158 height 32
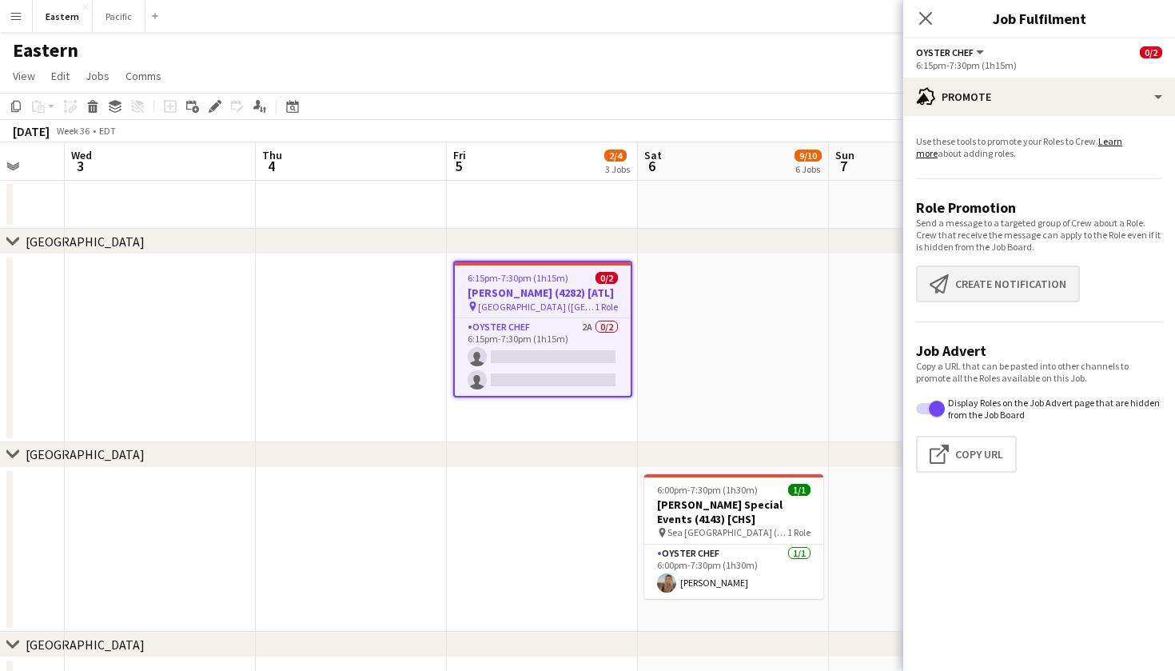
click at [1025, 293] on button "Create notification Create notification" at bounding box center [998, 283] width 164 height 37
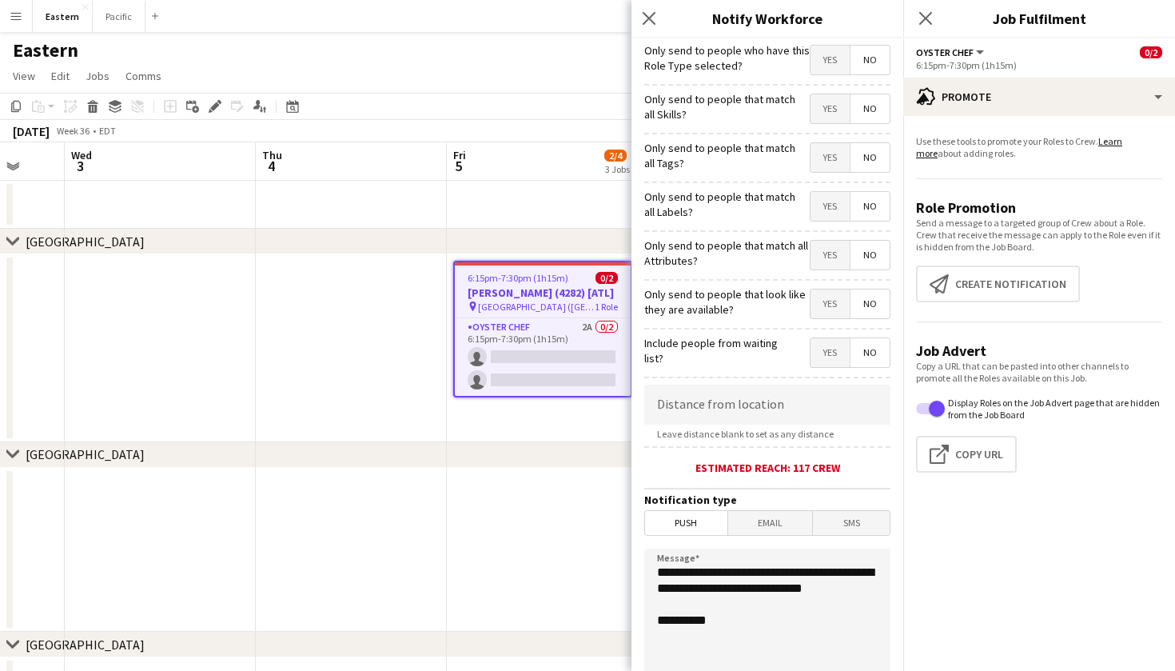
click at [825, 154] on span "Yes" at bounding box center [829, 157] width 39 height 29
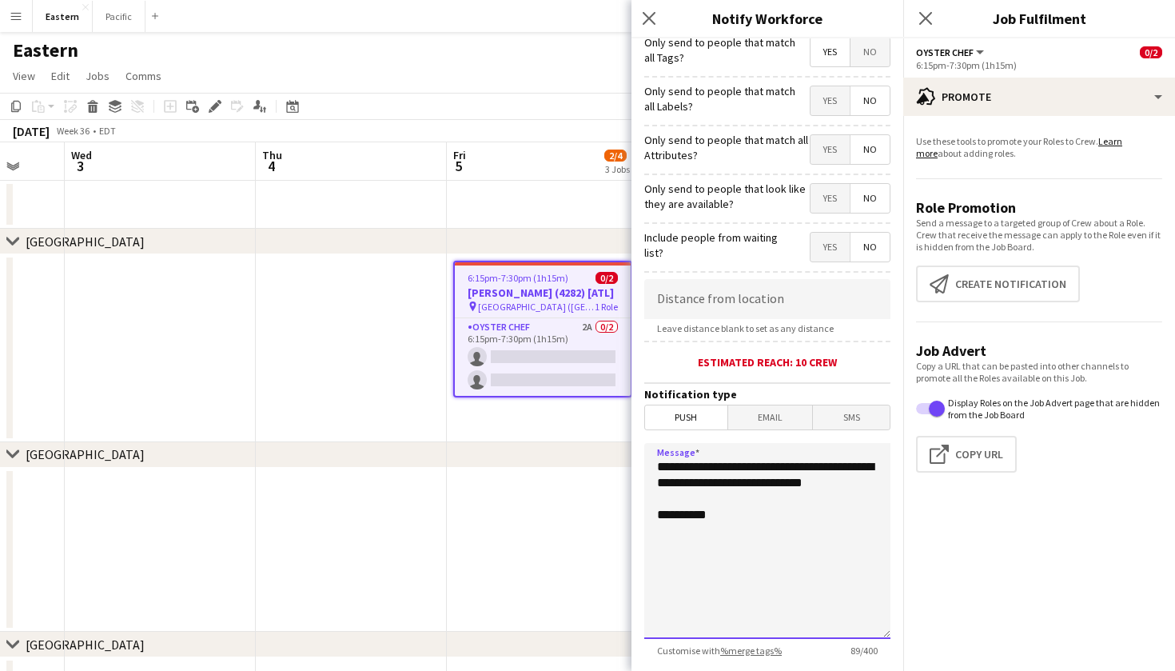
drag, startPoint x: 746, startPoint y: 507, endPoint x: 641, endPoint y: 454, distance: 117.2
click at [641, 454] on form "**********" at bounding box center [767, 354] width 272 height 842
paste textarea "**********"
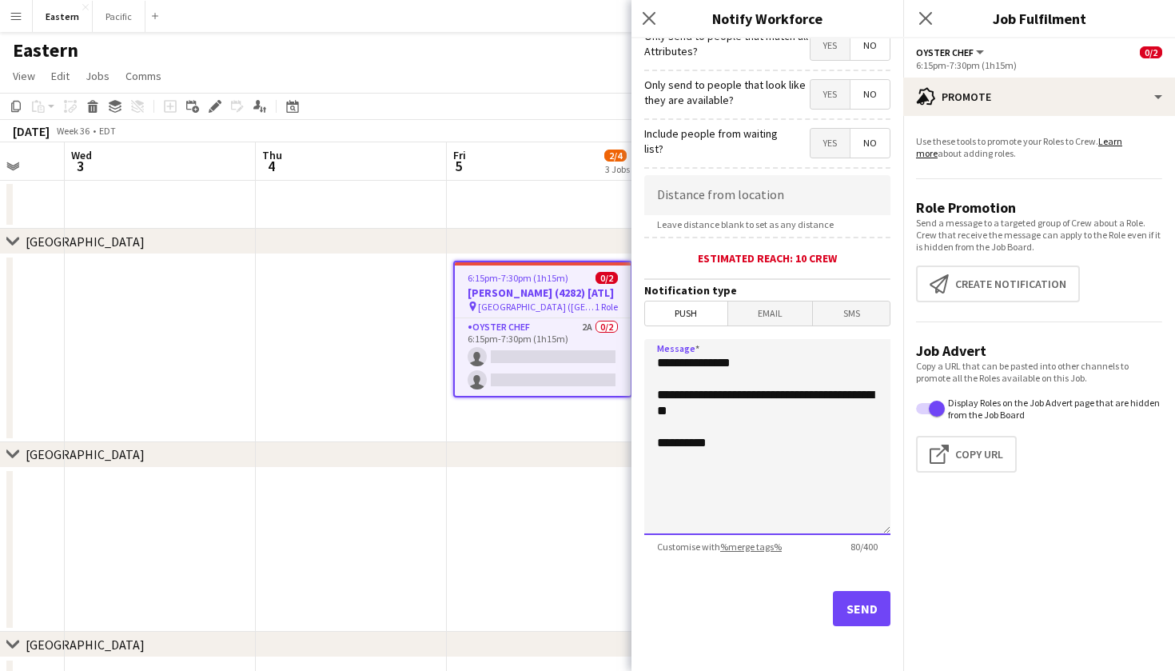
scroll to position [209, 0]
type textarea "**********"
click at [865, 621] on button "Send" at bounding box center [862, 608] width 58 height 35
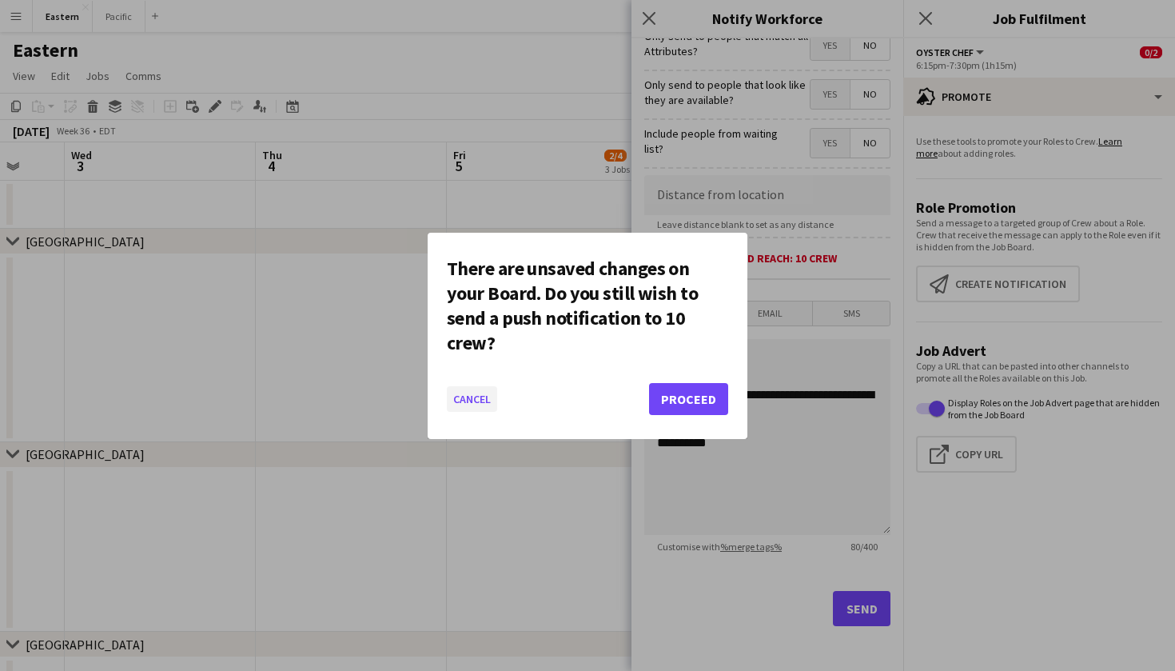
click at [489, 404] on button "Cancel" at bounding box center [472, 399] width 50 height 26
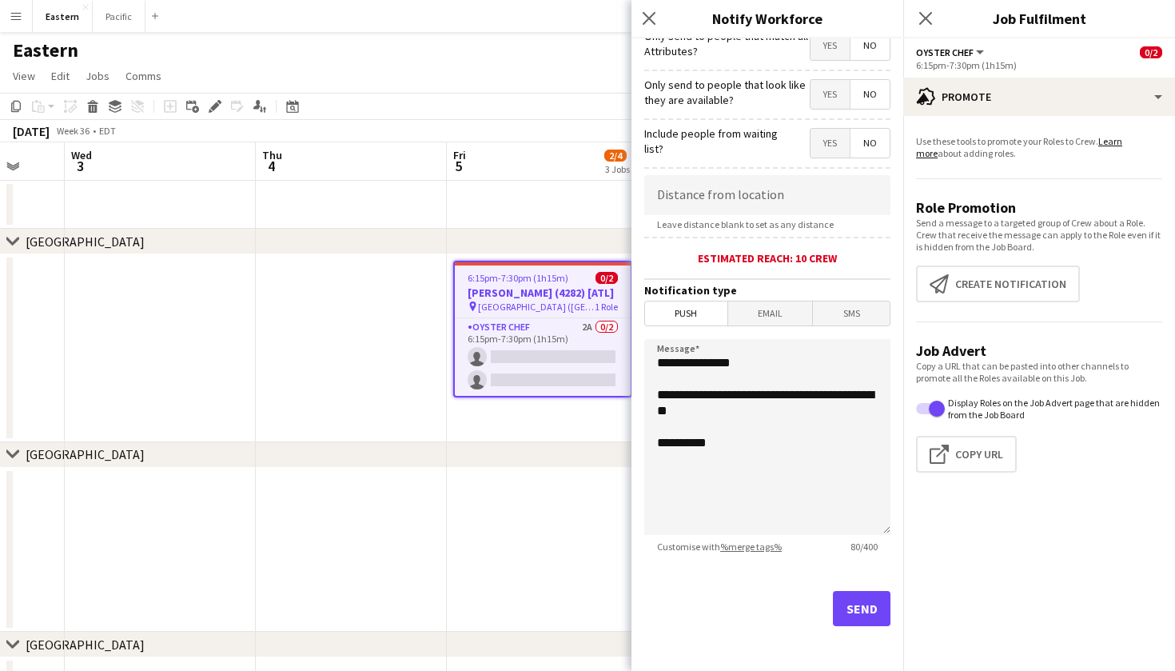
click at [865, 601] on button "Send" at bounding box center [862, 608] width 58 height 35
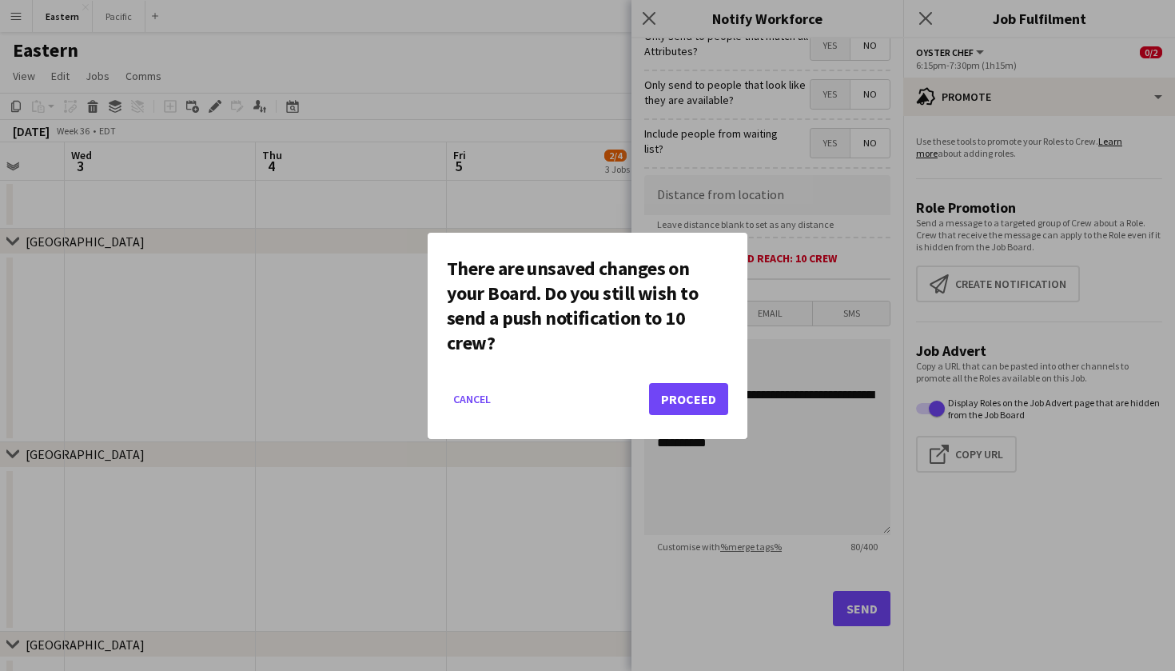
click at [699, 393] on button "Proceed" at bounding box center [688, 399] width 79 height 32
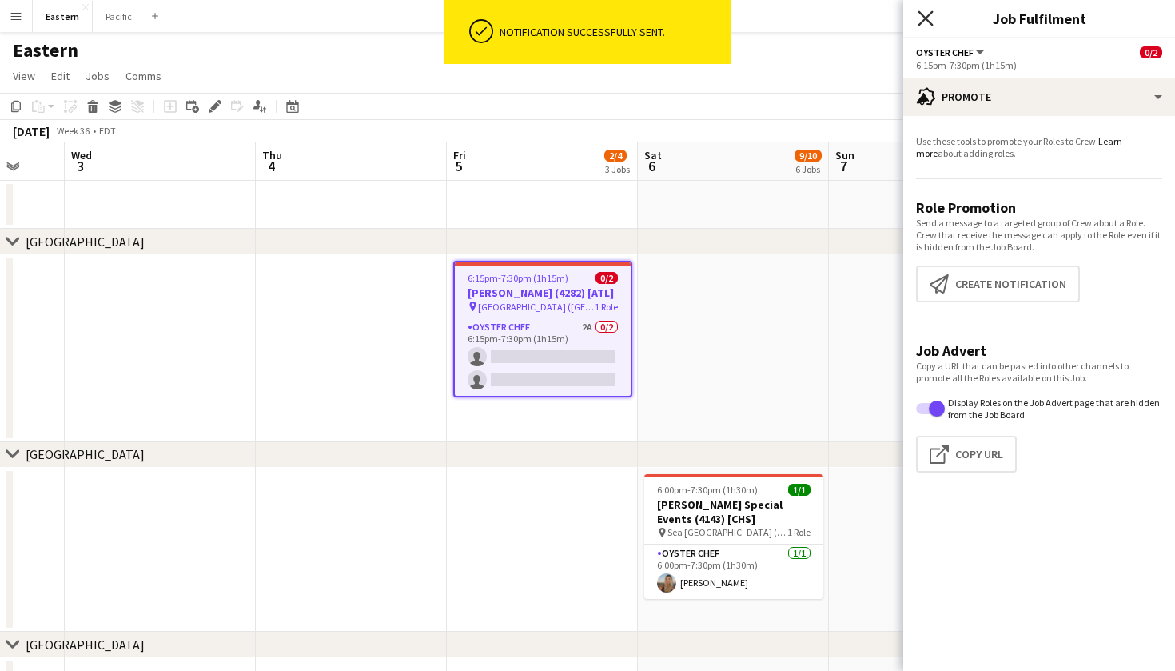
click at [925, 17] on icon at bounding box center [925, 17] width 15 height 15
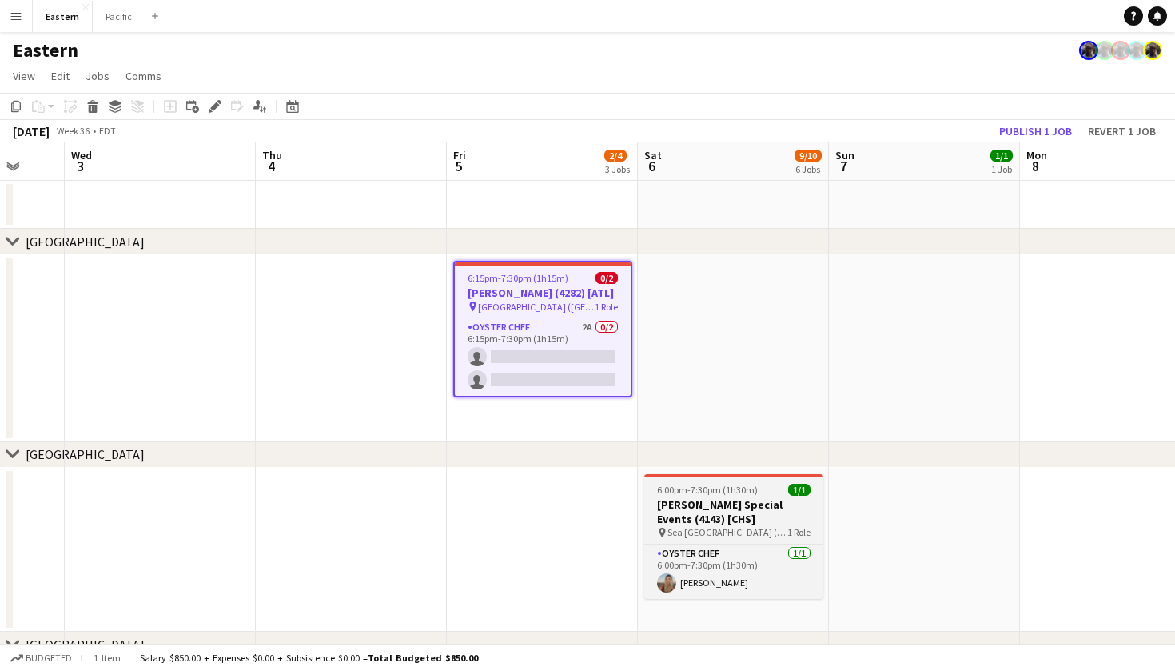
click at [704, 493] on span "6:00pm-7:30pm (1h30m)" at bounding box center [707, 490] width 101 height 12
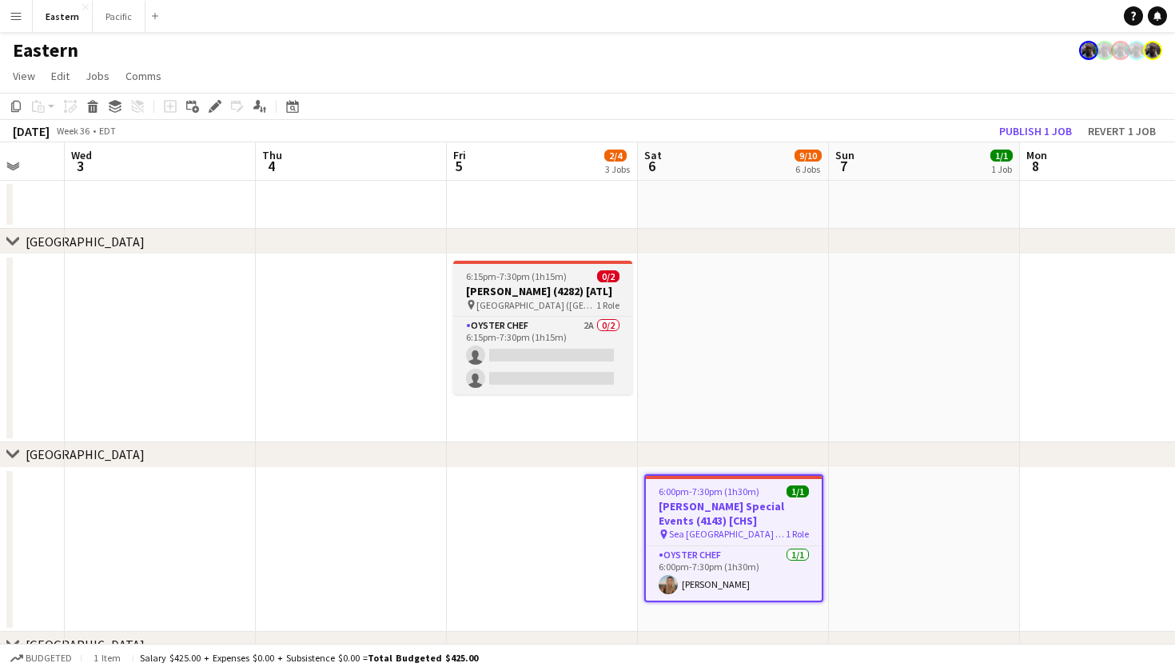
click at [590, 325] on app-job-card "6:15pm-7:30pm (1h15m) 0/2 [PERSON_NAME] (4282) [ATL] pin [GEOGRAPHIC_DATA] ([GE…" at bounding box center [542, 327] width 179 height 133
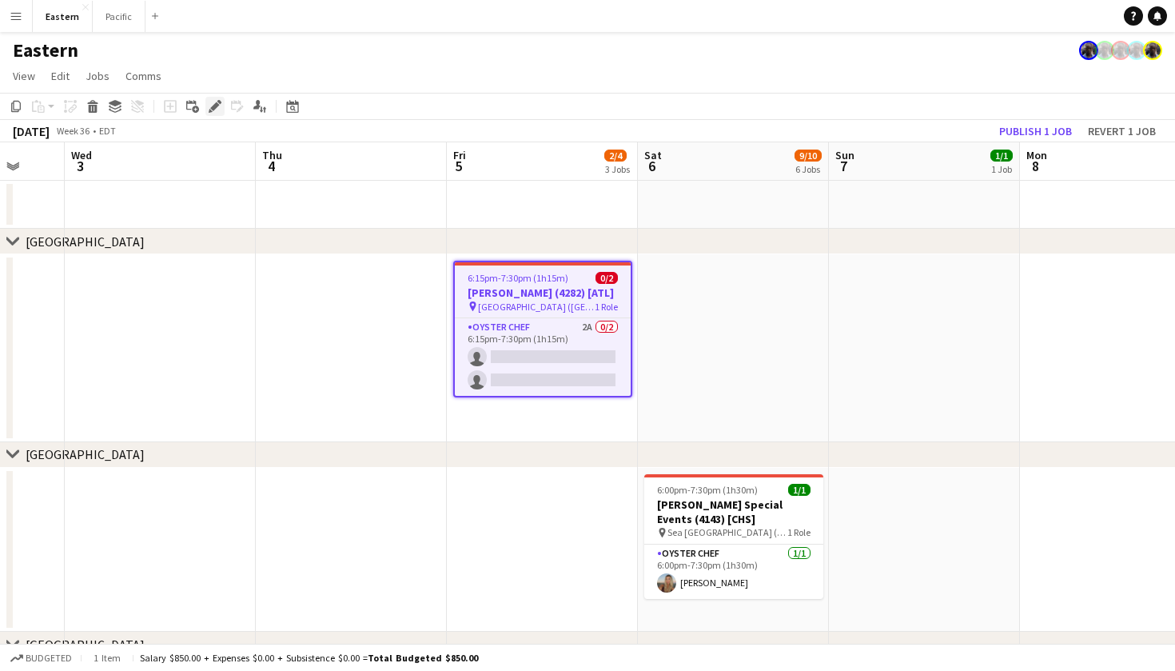
click at [217, 101] on icon "Edit" at bounding box center [215, 106] width 13 height 13
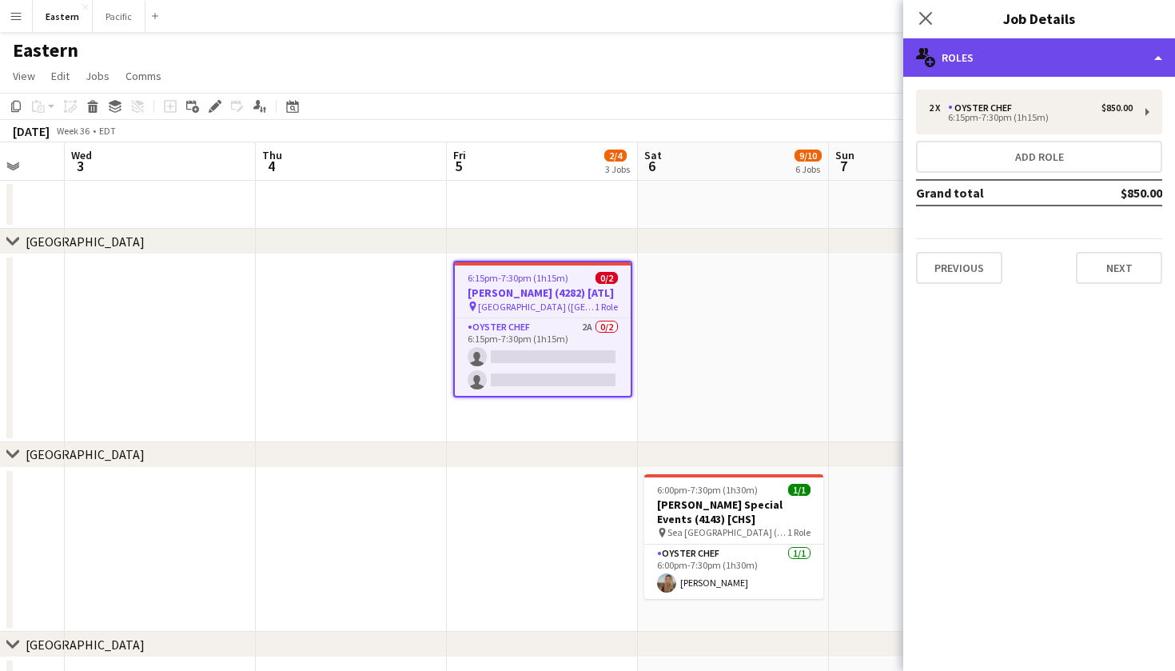
click at [1058, 60] on div "multiple-users-add Roles" at bounding box center [1039, 57] width 272 height 38
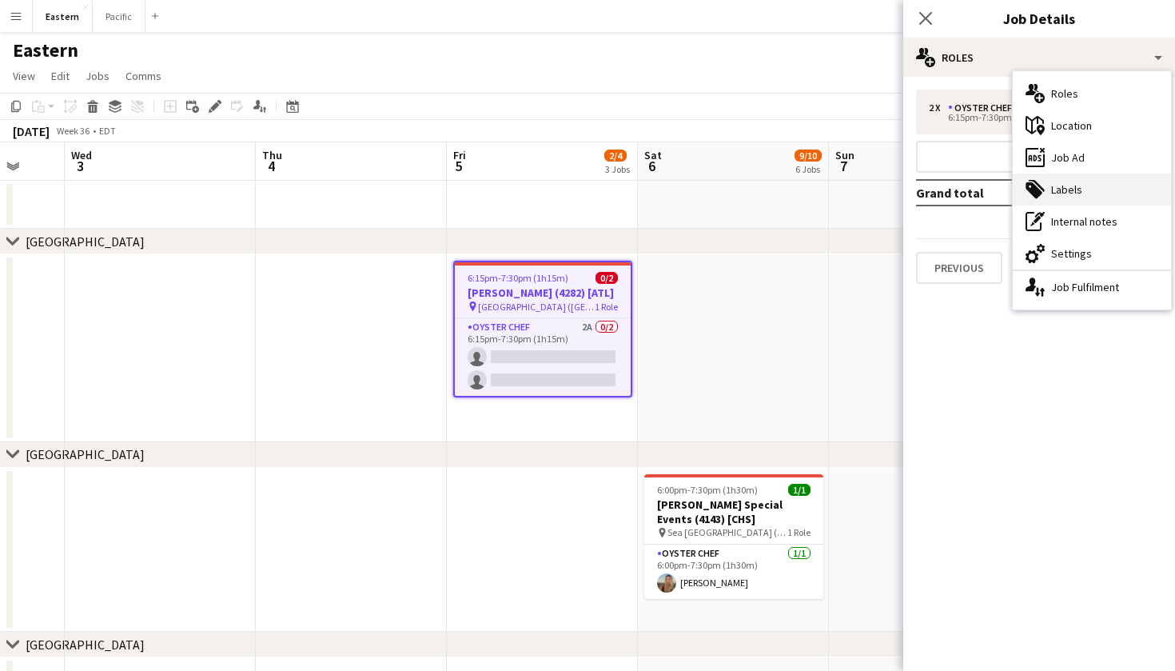
click at [1076, 188] on div "tags-double Labels" at bounding box center [1092, 189] width 158 height 32
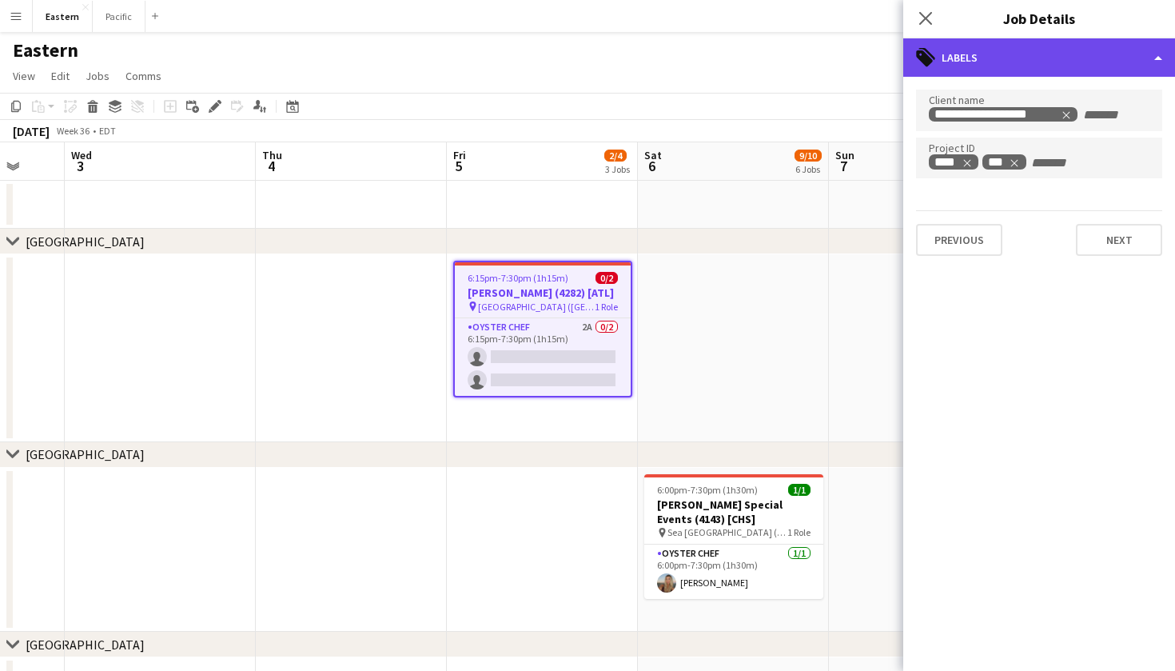
click at [1040, 54] on div "tags-double Labels" at bounding box center [1039, 57] width 272 height 38
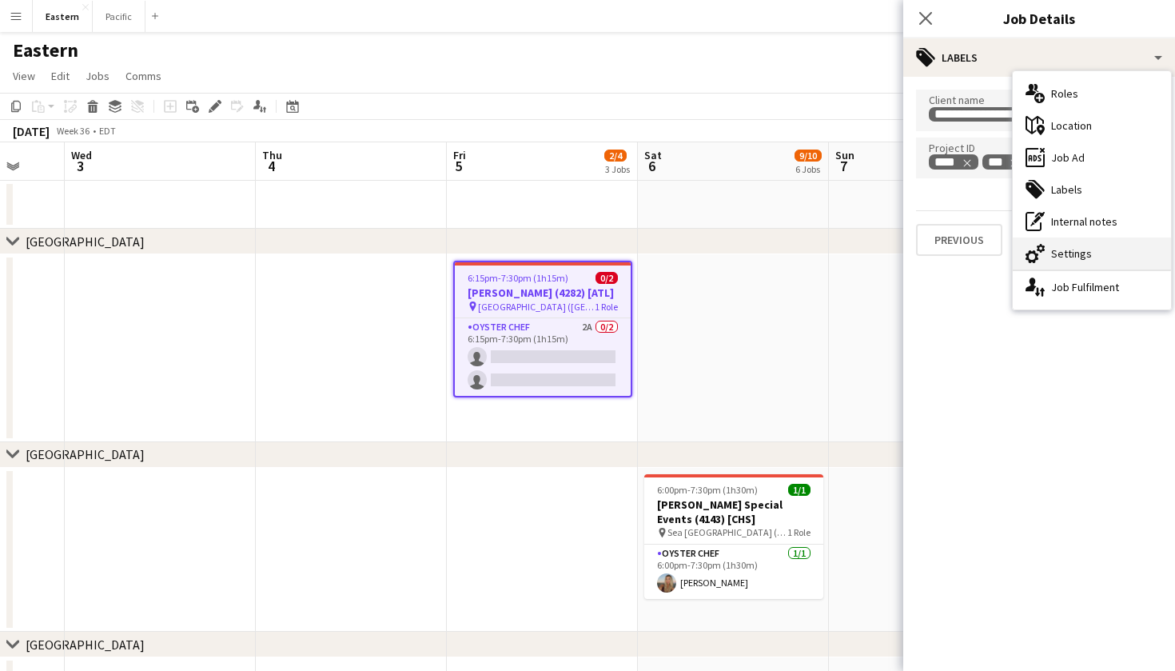
click at [1107, 245] on div "cog-double-3 Settings" at bounding box center [1092, 253] width 158 height 32
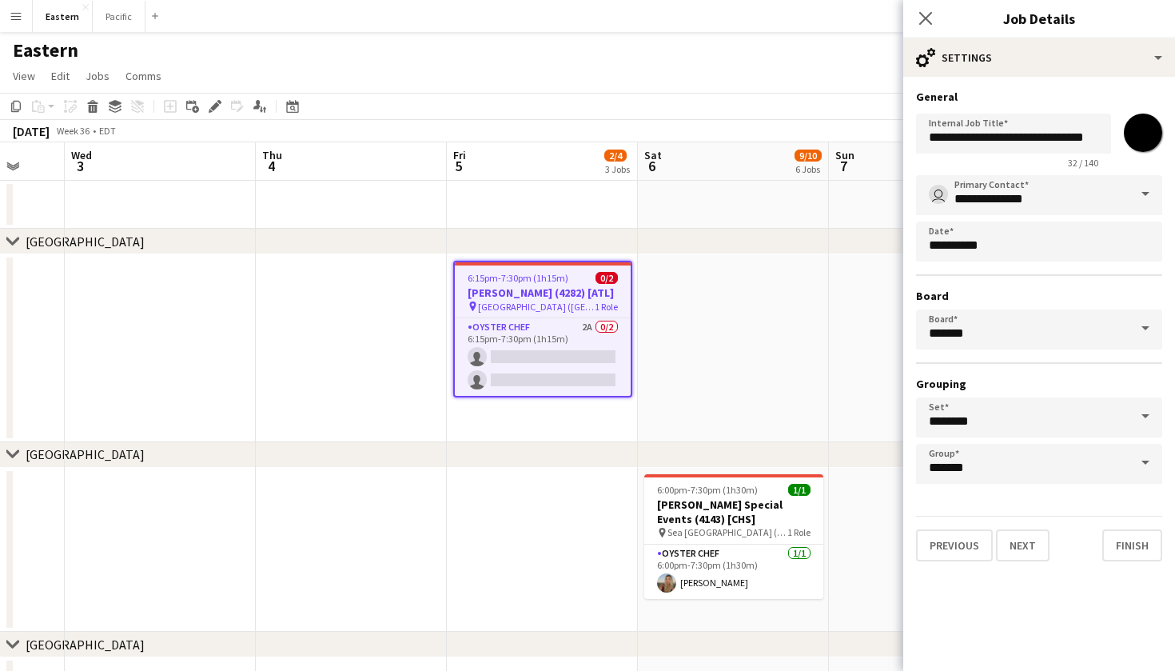
click at [1141, 131] on input "*******" at bounding box center [1143, 133] width 58 height 58
type input "*******"
click at [925, 17] on icon at bounding box center [925, 17] width 15 height 15
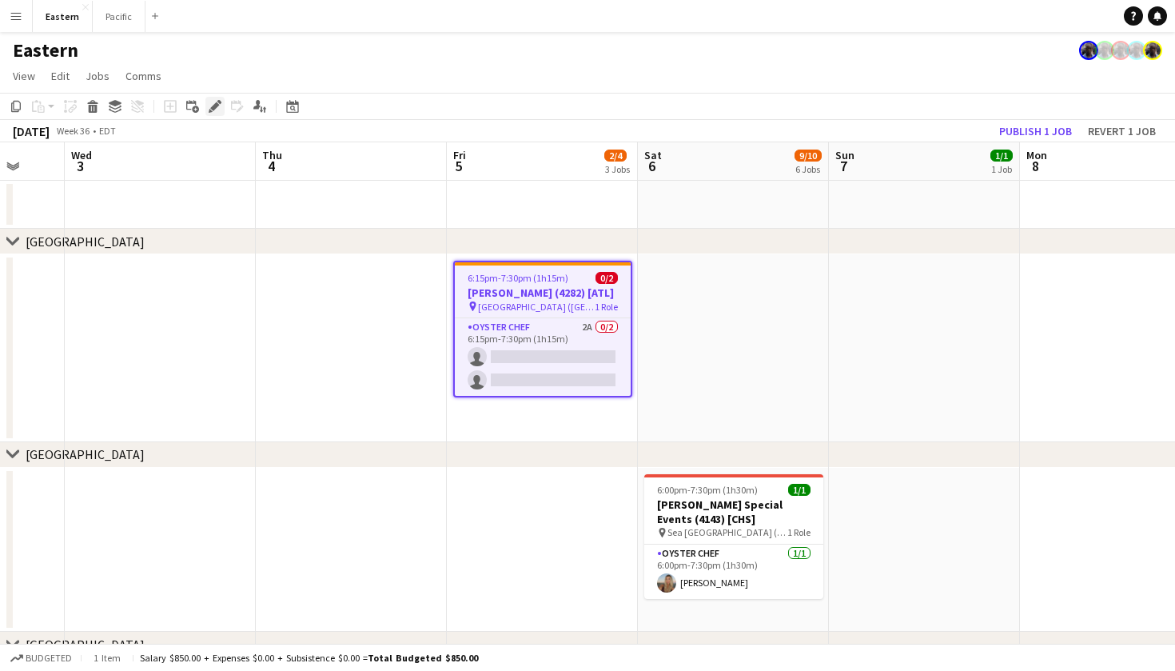
click at [220, 105] on icon "Edit" at bounding box center [215, 106] width 13 height 13
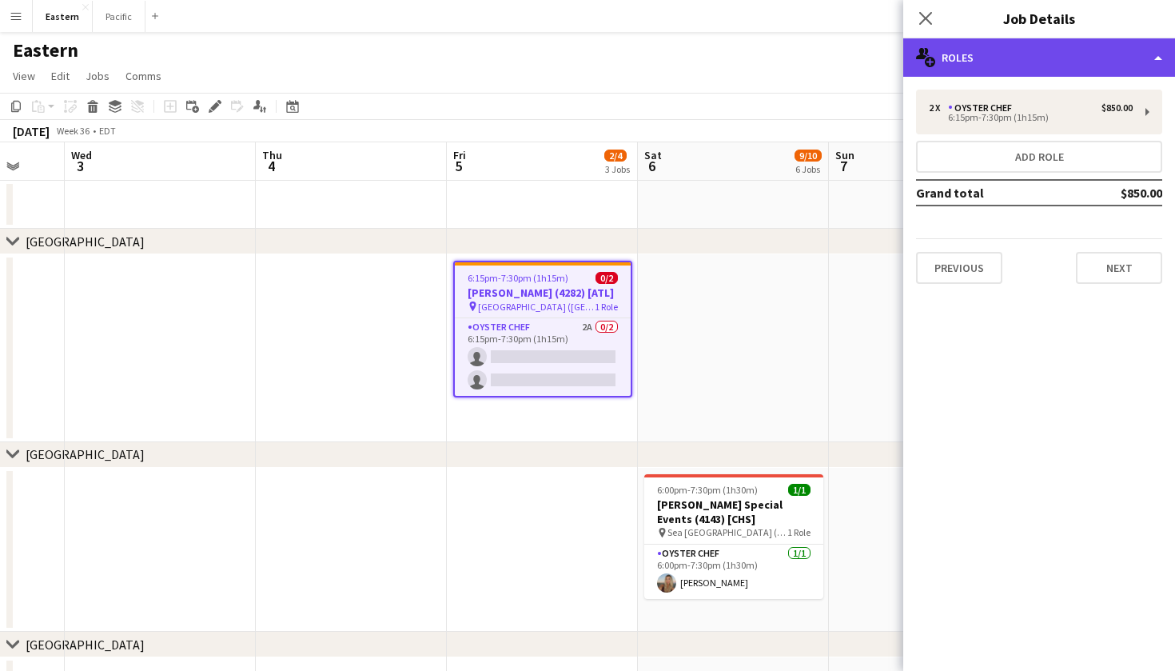
click at [1097, 62] on div "multiple-users-add Roles" at bounding box center [1039, 57] width 272 height 38
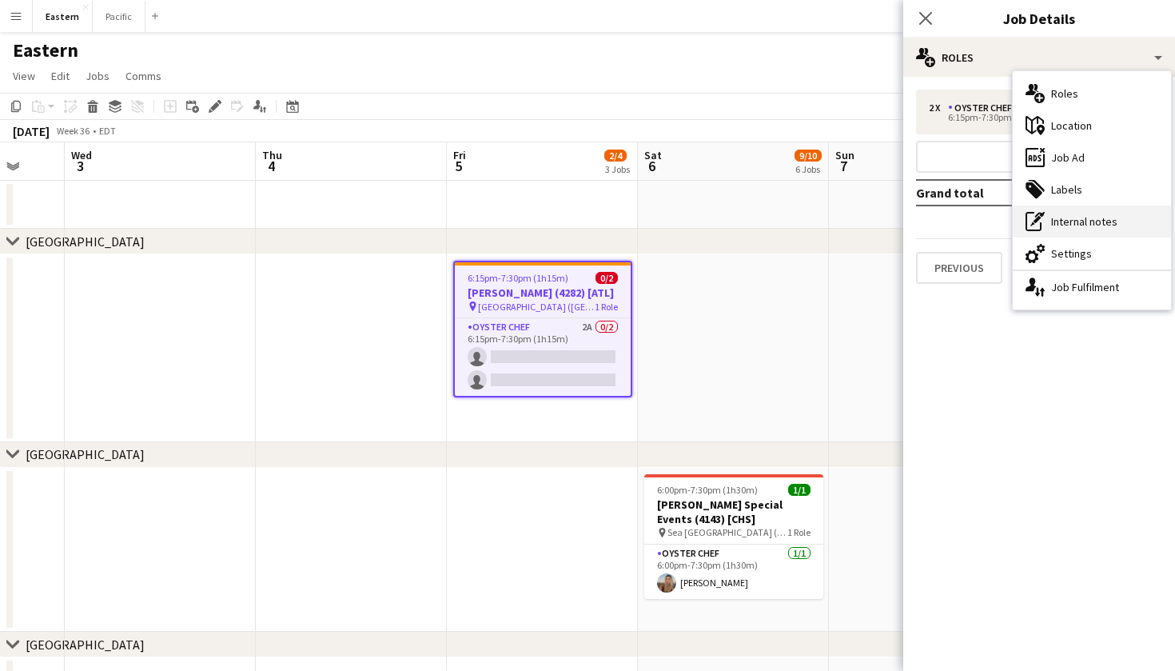
click at [1085, 226] on div "pen-write Internal notes" at bounding box center [1092, 221] width 158 height 32
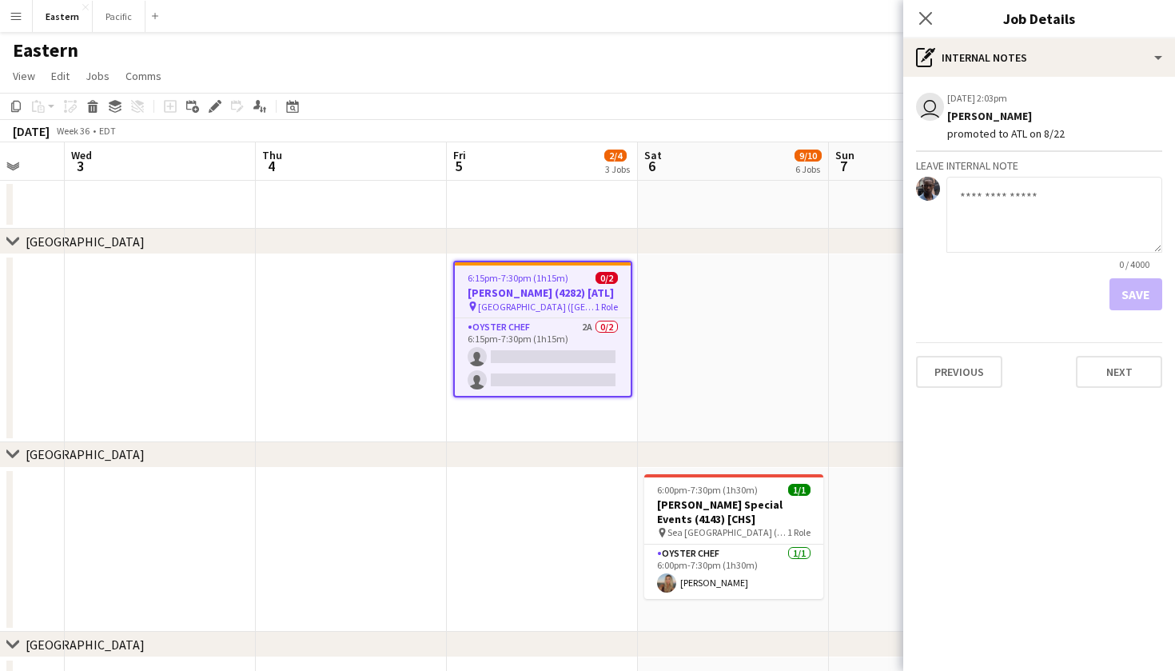
click at [986, 201] on textarea at bounding box center [1054, 215] width 216 height 76
type textarea "**********"
click at [1140, 291] on button "Save" at bounding box center [1135, 294] width 53 height 32
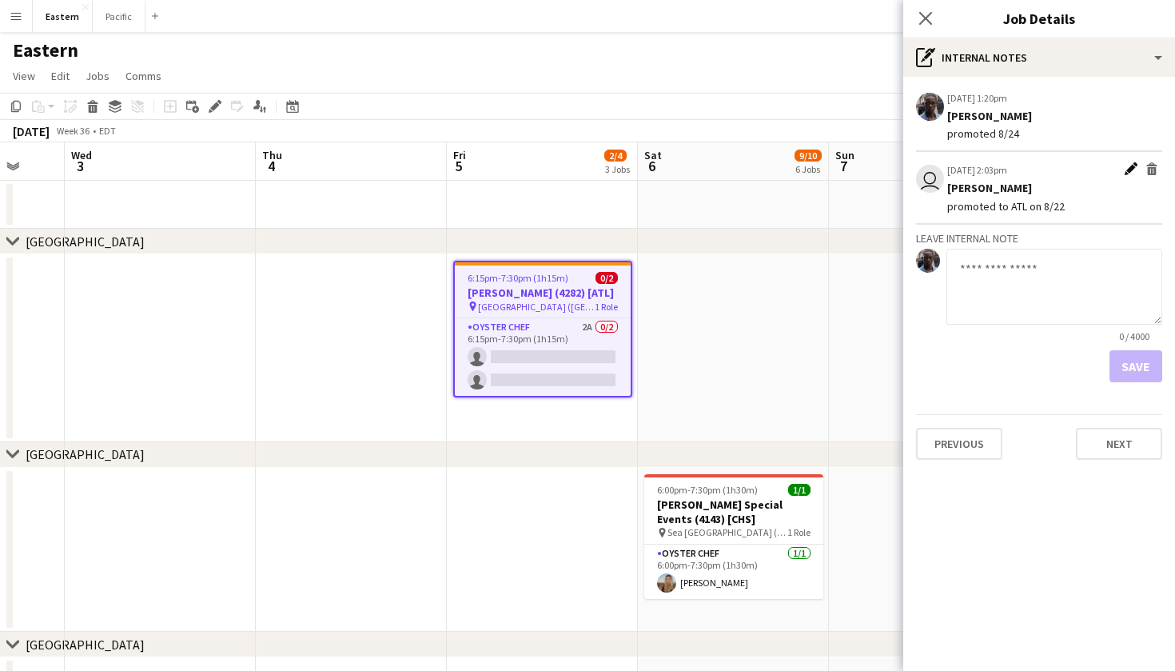
click at [1132, 162] on app-icon "Edit internal note" at bounding box center [1131, 170] width 13 height 16
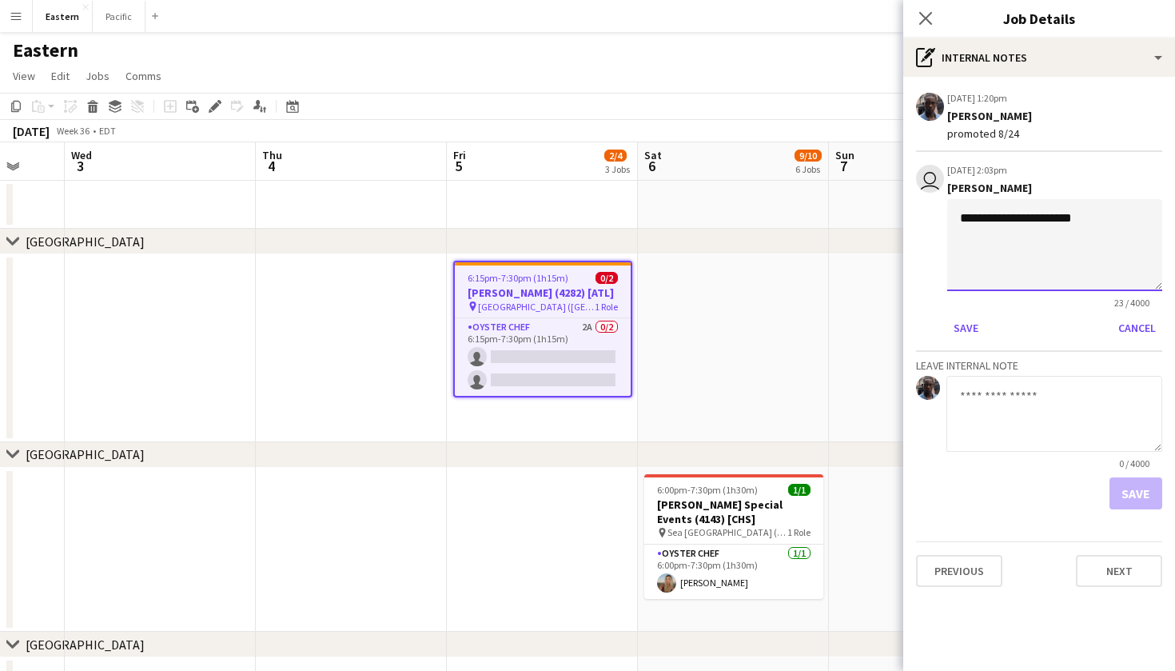
click at [1097, 219] on textarea "**********" at bounding box center [1054, 245] width 215 height 92
type textarea "**********"
click at [979, 322] on button "Save" at bounding box center [966, 328] width 38 height 26
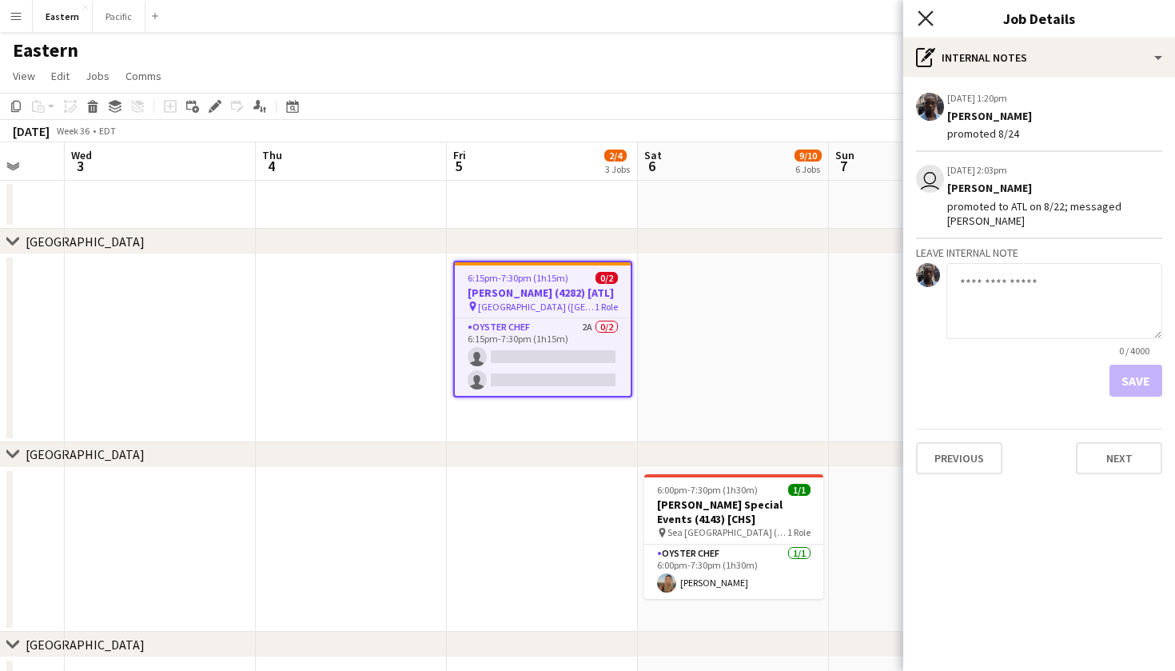
click at [926, 14] on icon "Close pop-in" at bounding box center [925, 17] width 15 height 15
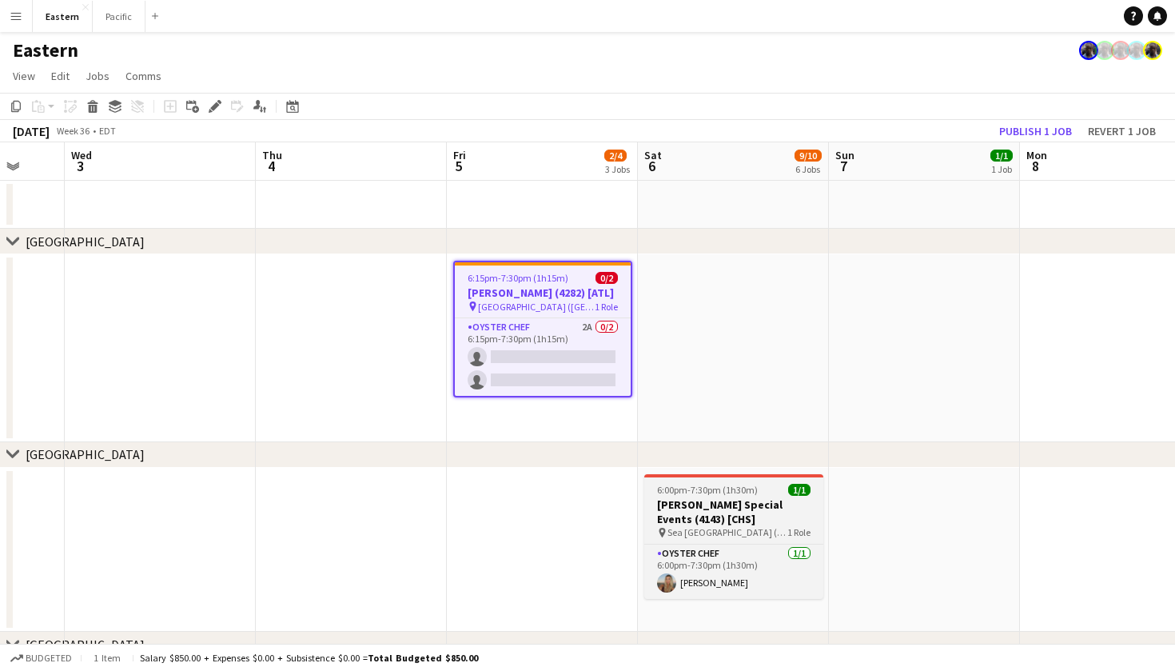
click at [730, 524] on h3 "[PERSON_NAME] Special Events (4143) [CHS]" at bounding box center [733, 511] width 179 height 29
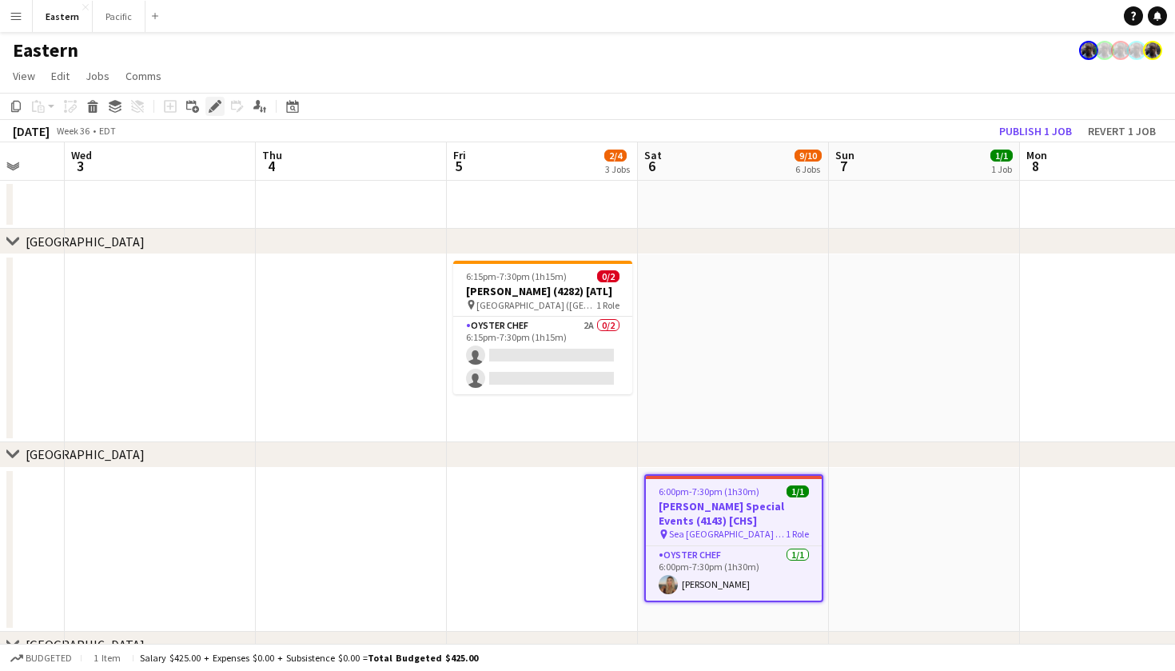
click at [211, 103] on icon "Edit" at bounding box center [215, 106] width 13 height 13
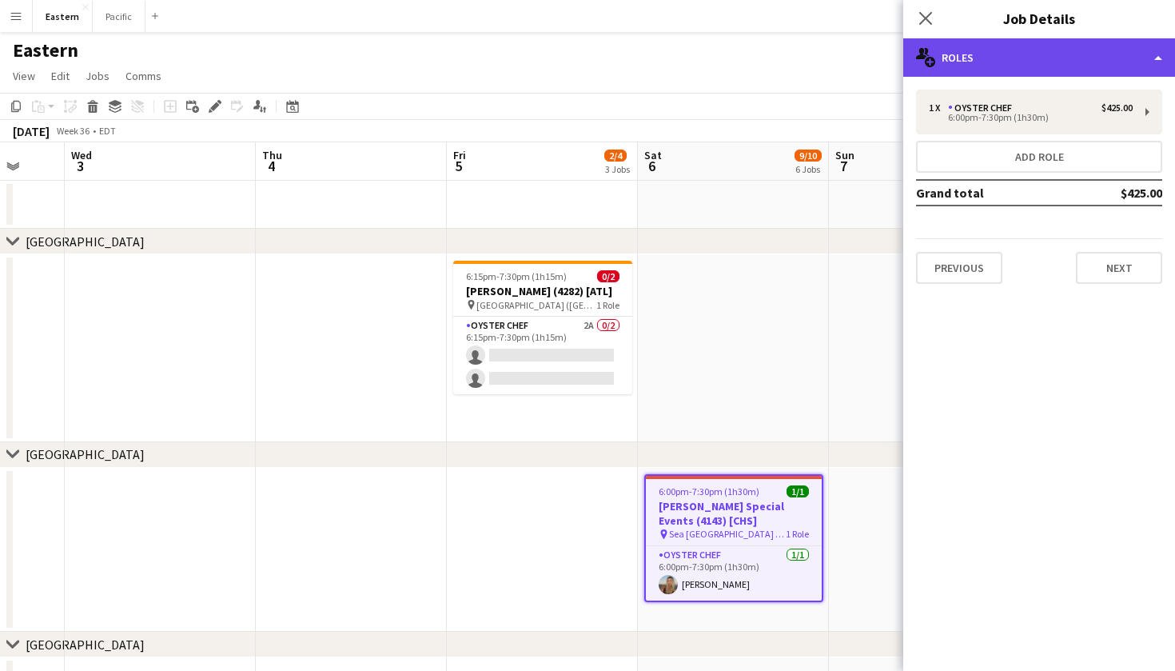
click at [1080, 52] on div "multiple-users-add Roles" at bounding box center [1039, 57] width 272 height 38
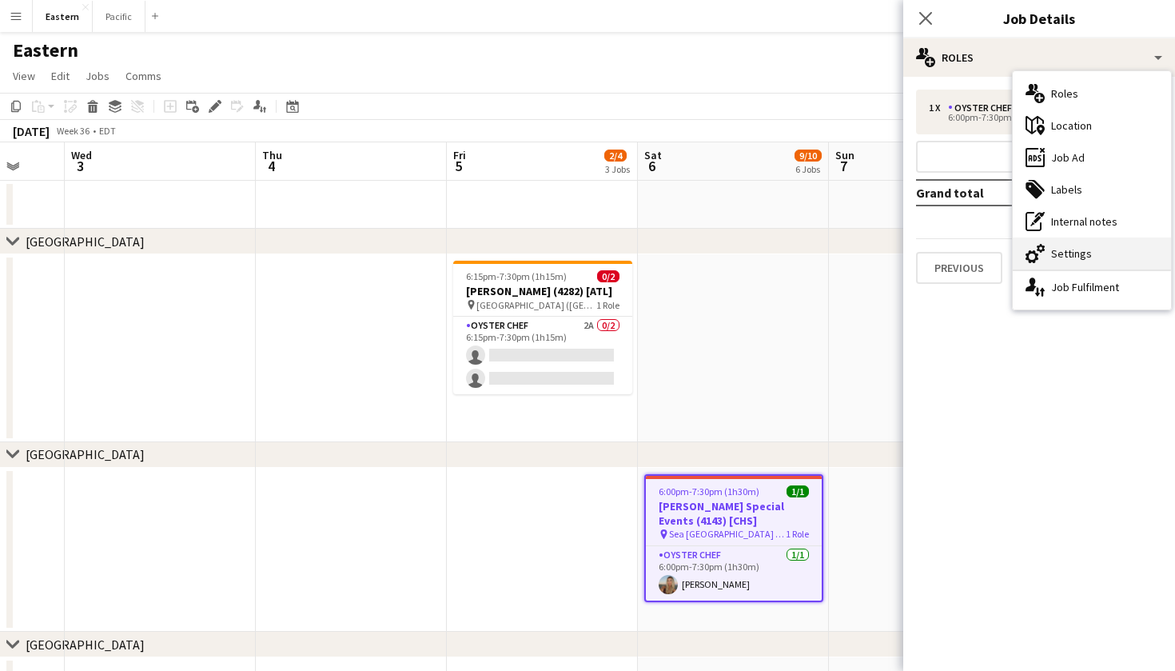
click at [1067, 250] on div "cog-double-3 Settings" at bounding box center [1092, 253] width 158 height 32
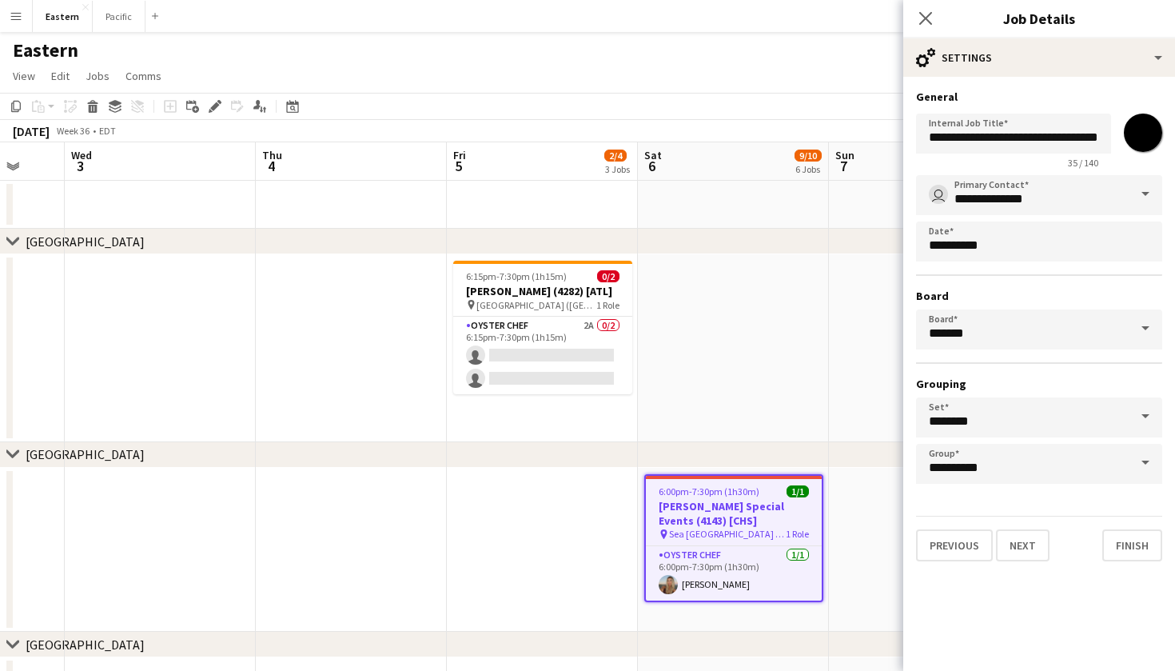
click at [1142, 130] on input "*******" at bounding box center [1143, 133] width 58 height 58
type input "*******"
click at [929, 13] on icon "Close pop-in" at bounding box center [925, 17] width 15 height 15
